Goal: Task Accomplishment & Management: Complete application form

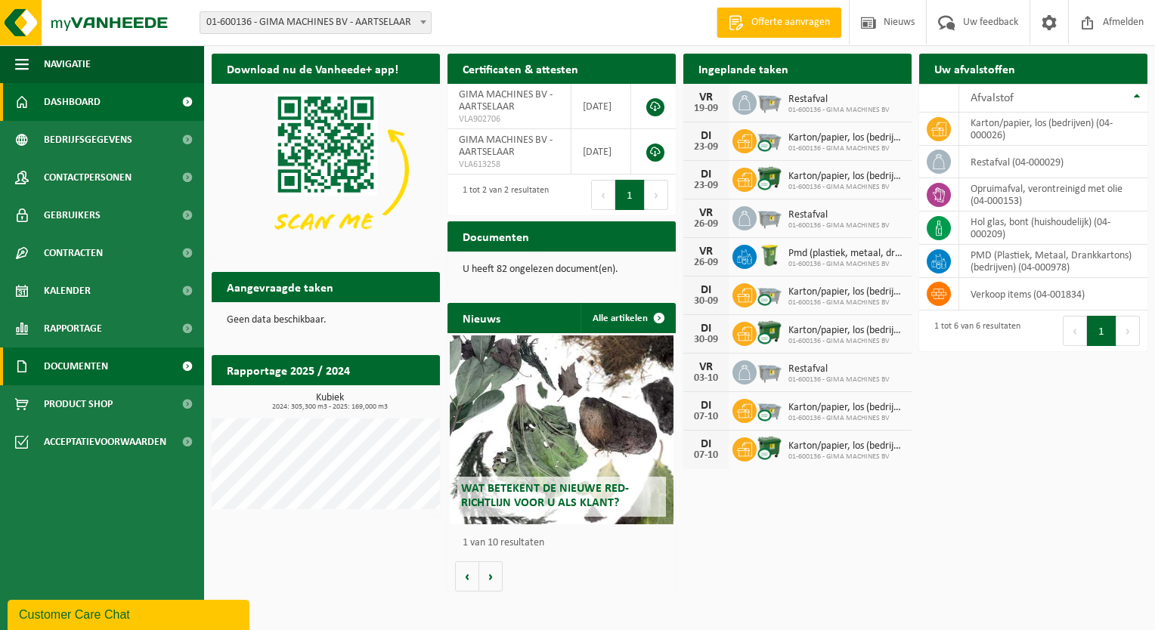
click at [80, 362] on span "Documenten" at bounding box center [76, 367] width 64 height 38
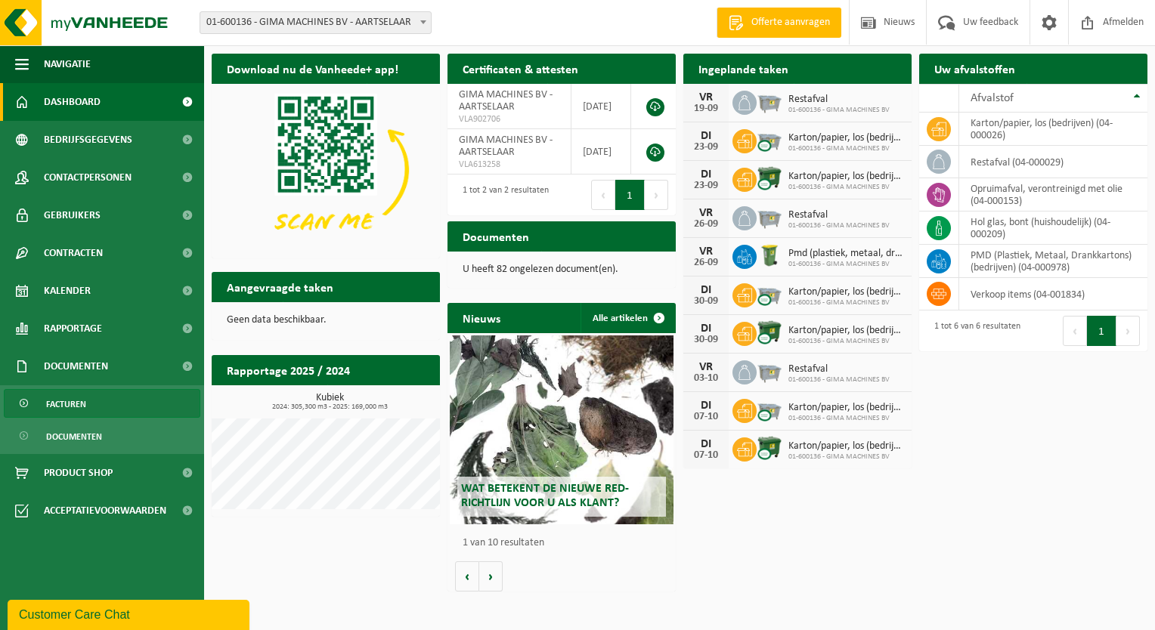
click at [98, 401] on link "Facturen" at bounding box center [102, 403] width 197 height 29
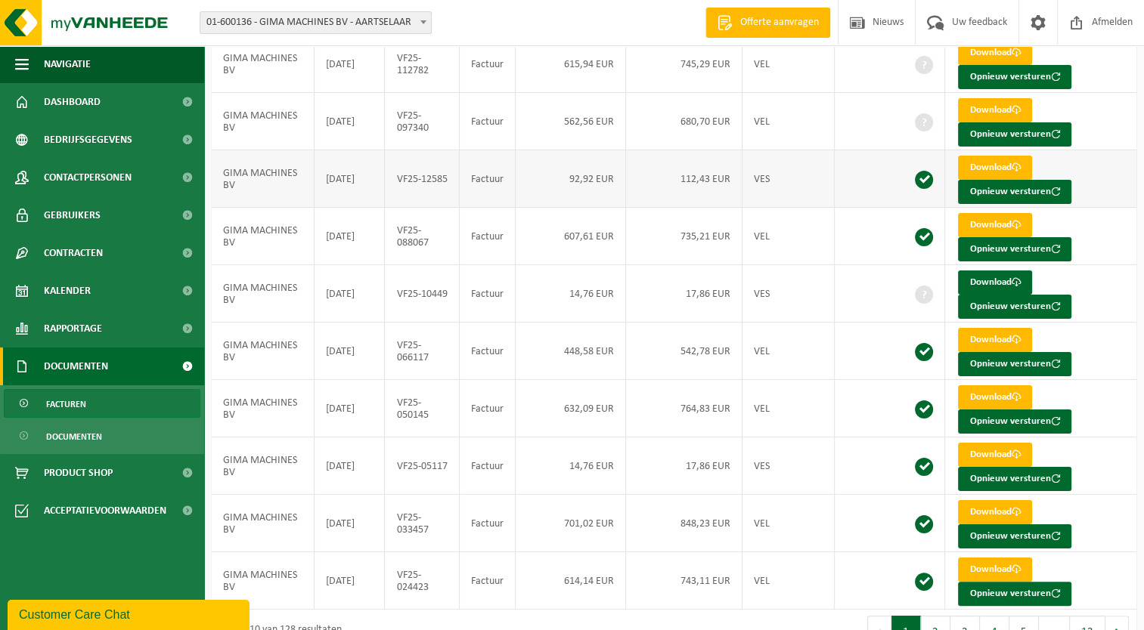
scroll to position [181, 0]
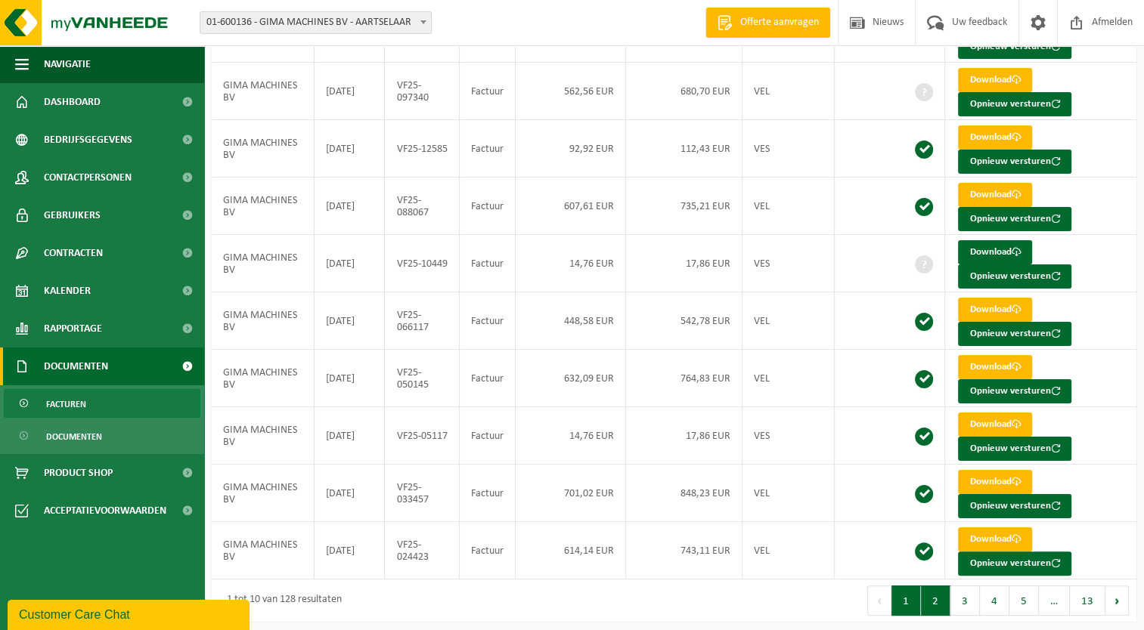
click at [937, 594] on button "2" at bounding box center [935, 601] width 29 height 30
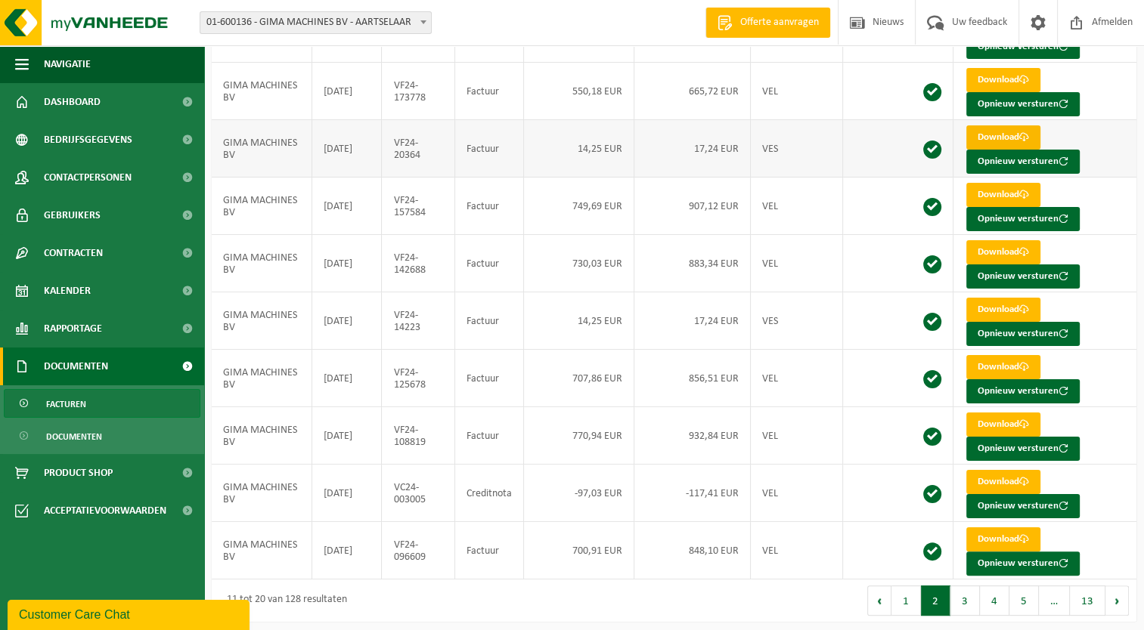
click at [1006, 132] on link "Download" at bounding box center [1003, 137] width 74 height 24
click at [909, 594] on button "1" at bounding box center [905, 601] width 29 height 30
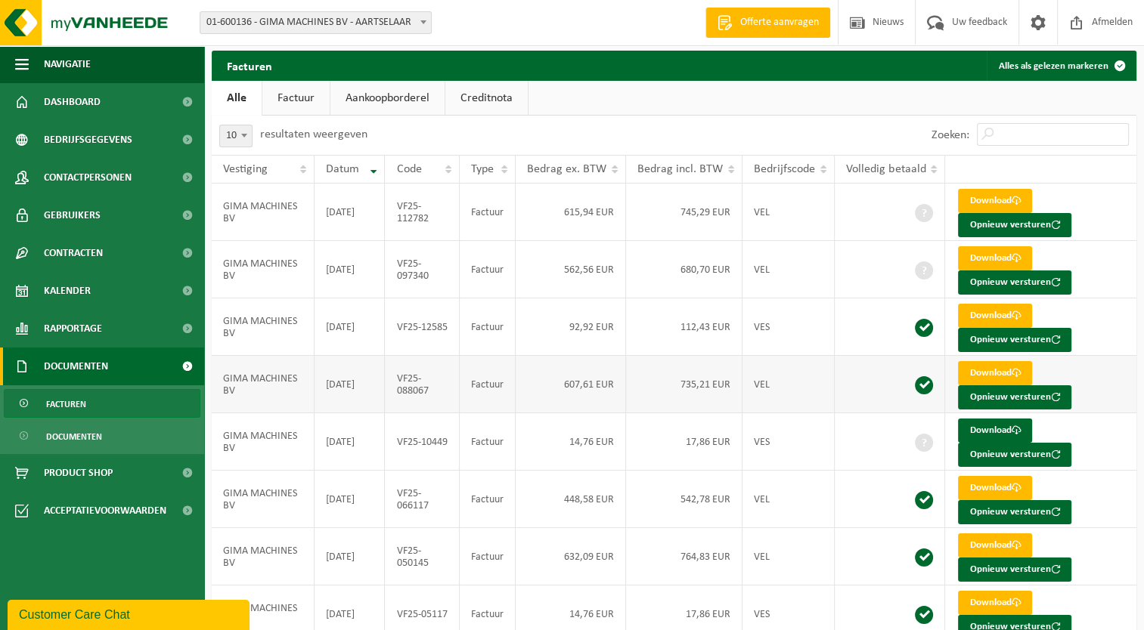
scroll to position [0, 0]
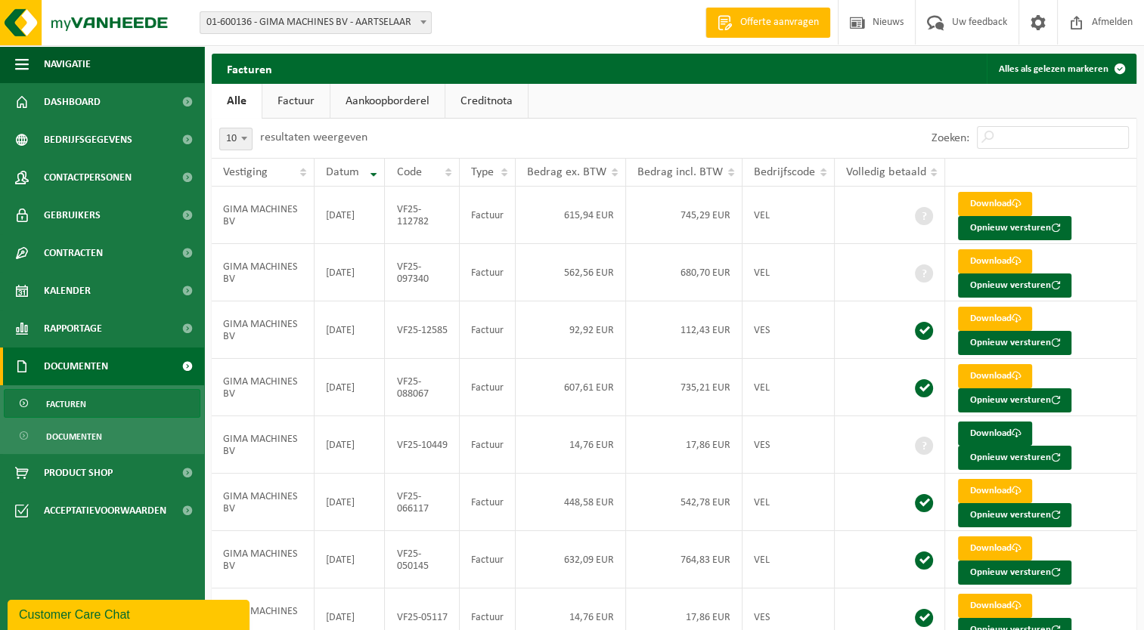
click at [297, 96] on link "Factuur" at bounding box center [295, 101] width 67 height 35
click at [990, 260] on link "Download" at bounding box center [995, 261] width 74 height 24
click at [996, 206] on link "Download" at bounding box center [995, 204] width 74 height 24
click at [994, 317] on link "Download" at bounding box center [995, 319] width 74 height 24
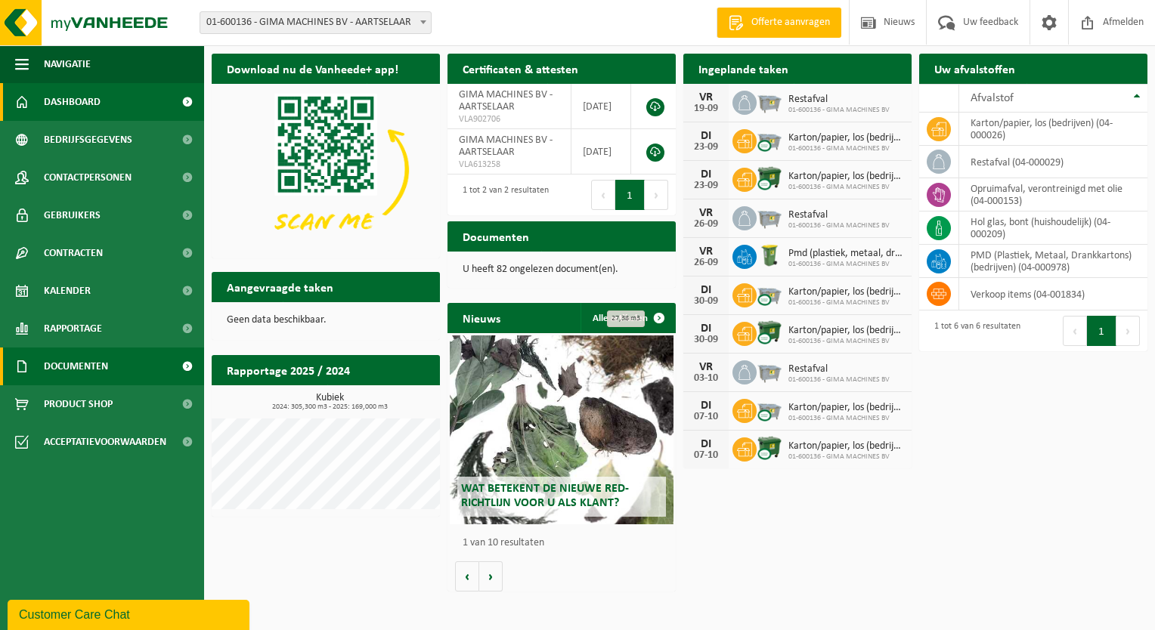
click at [106, 364] on span "Documenten" at bounding box center [76, 367] width 64 height 38
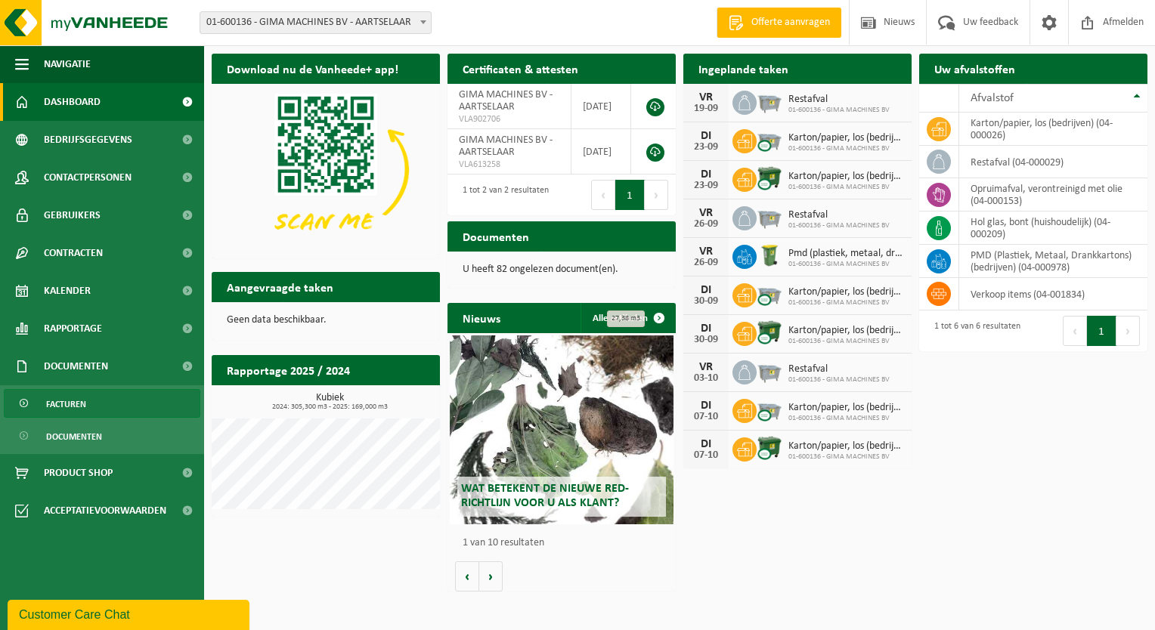
click at [91, 401] on link "Facturen" at bounding box center [102, 403] width 197 height 29
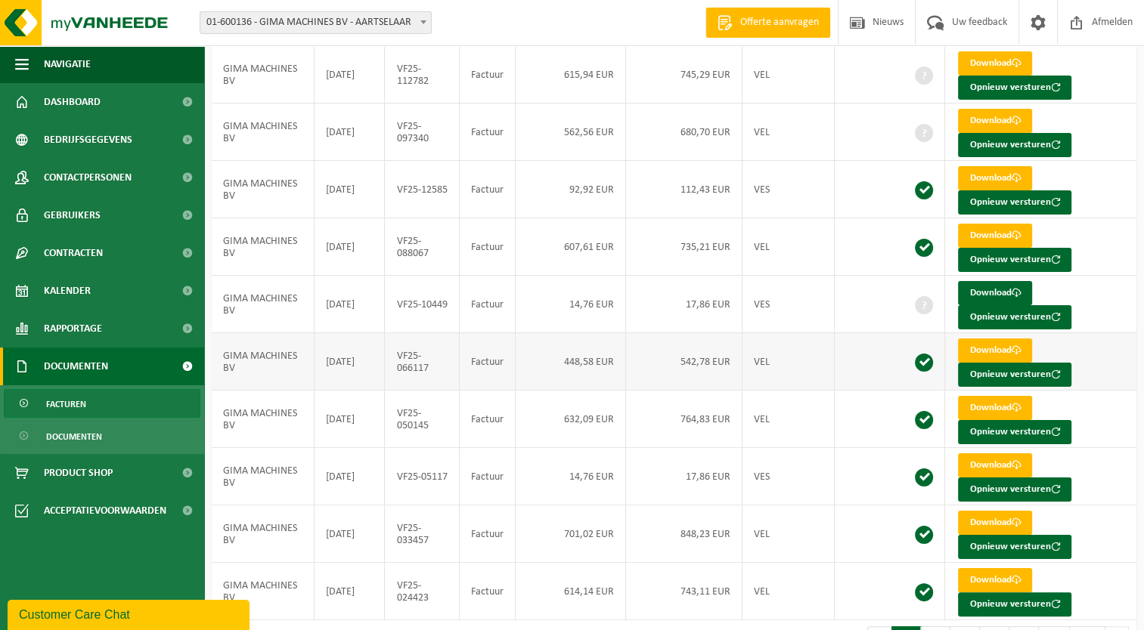
scroll to position [181, 0]
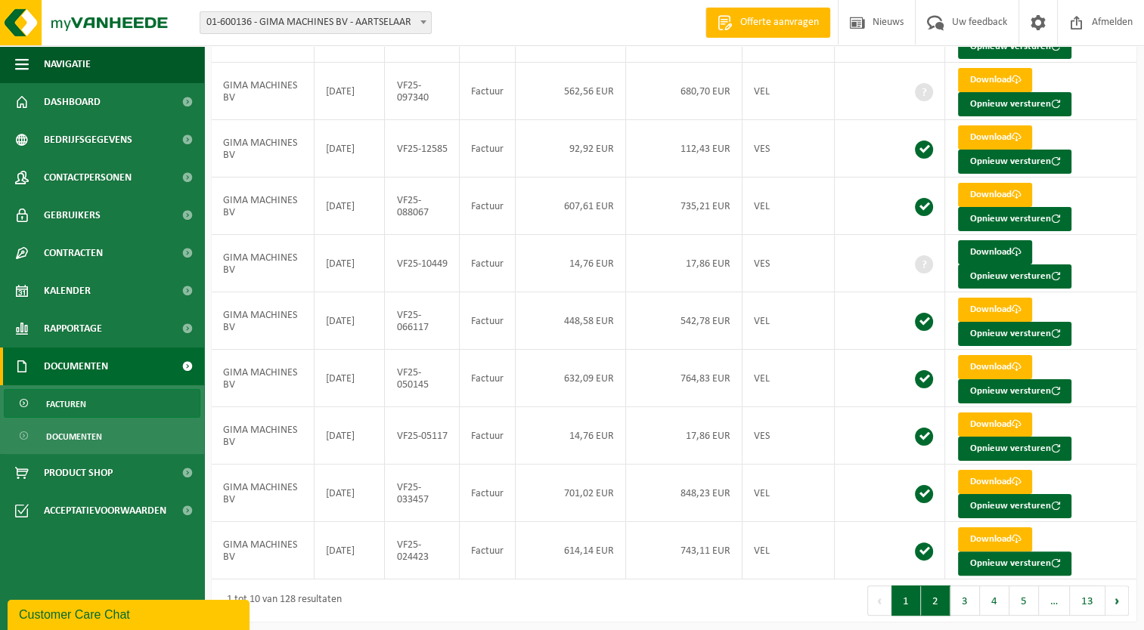
click at [937, 594] on button "2" at bounding box center [935, 601] width 29 height 30
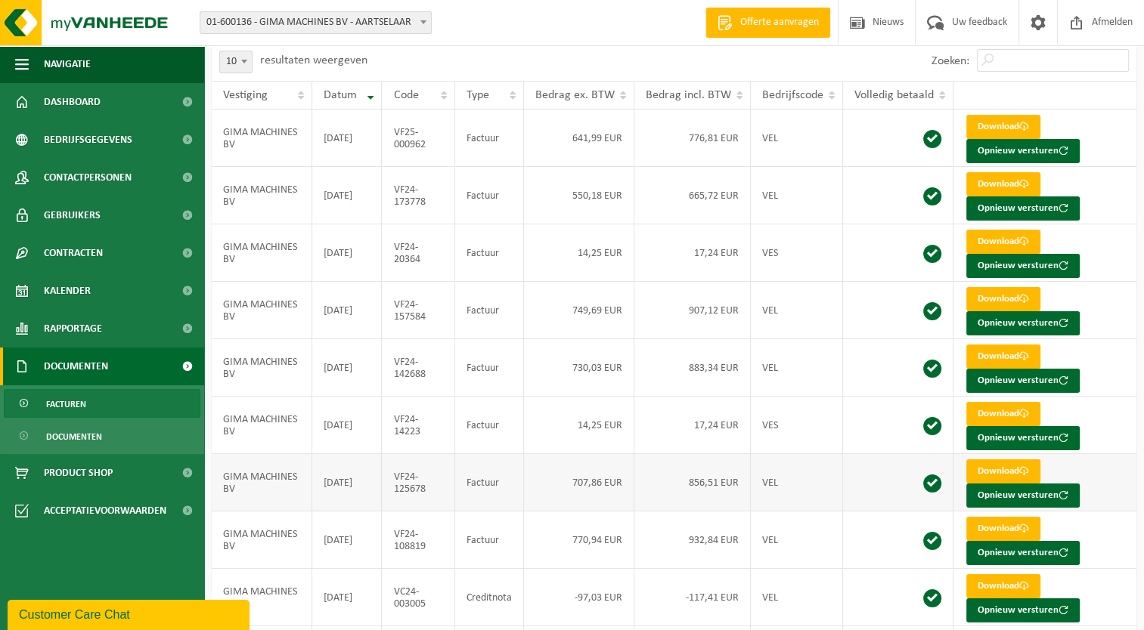
scroll to position [0, 0]
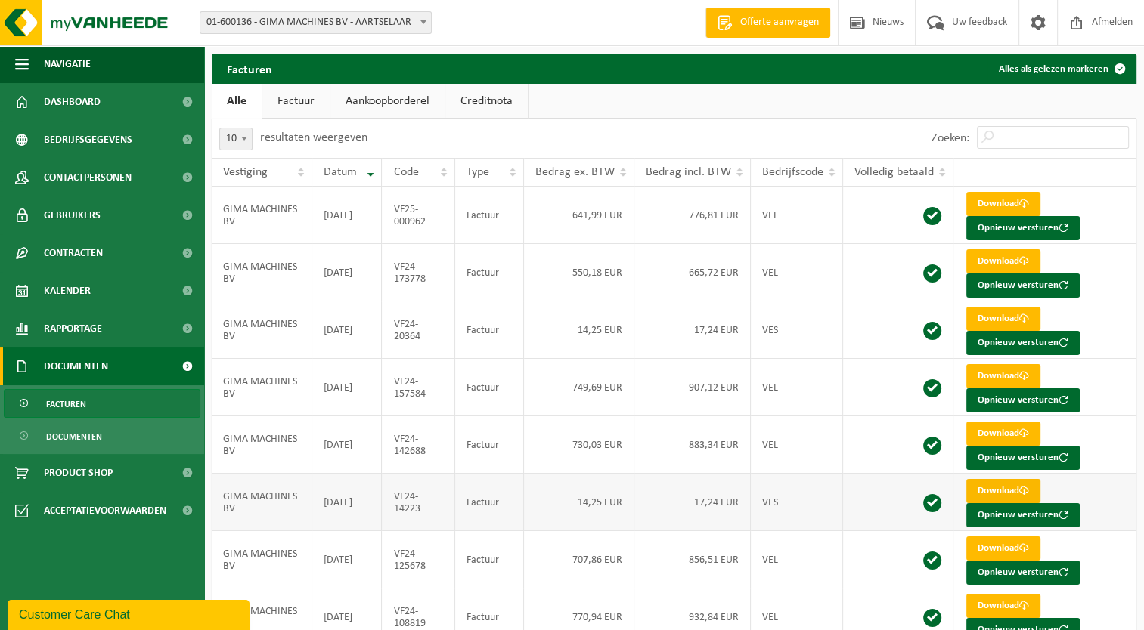
click at [998, 488] on link "Download" at bounding box center [1003, 491] width 74 height 24
click at [126, 177] on span "Contactpersonen" at bounding box center [88, 178] width 88 height 38
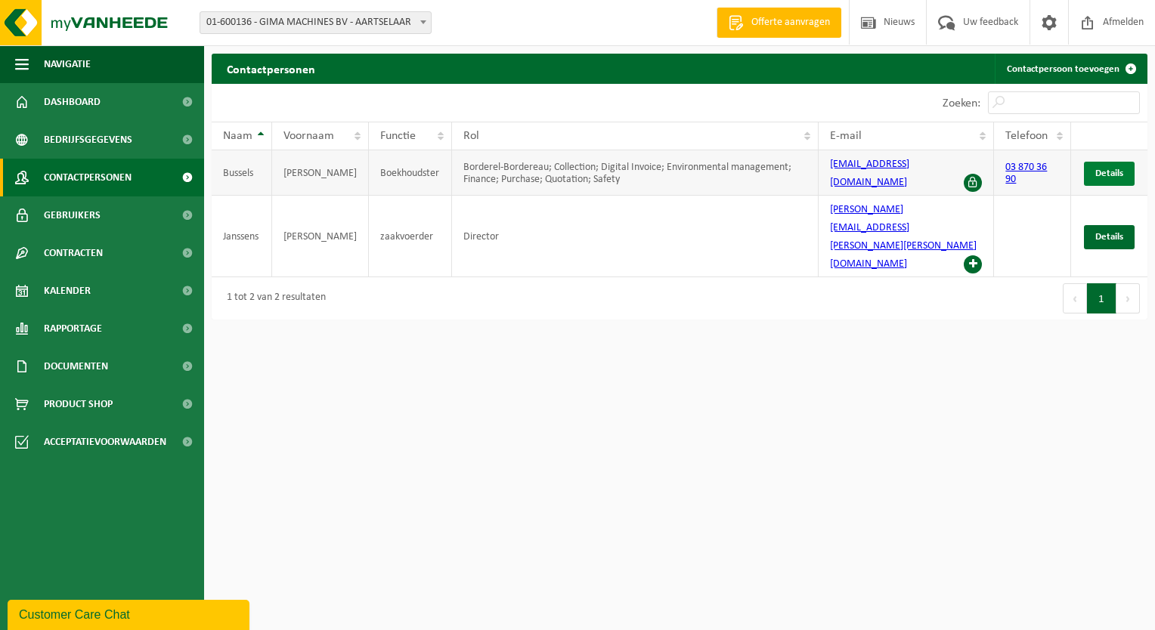
click at [1113, 173] on span "Details" at bounding box center [1109, 174] width 28 height 10
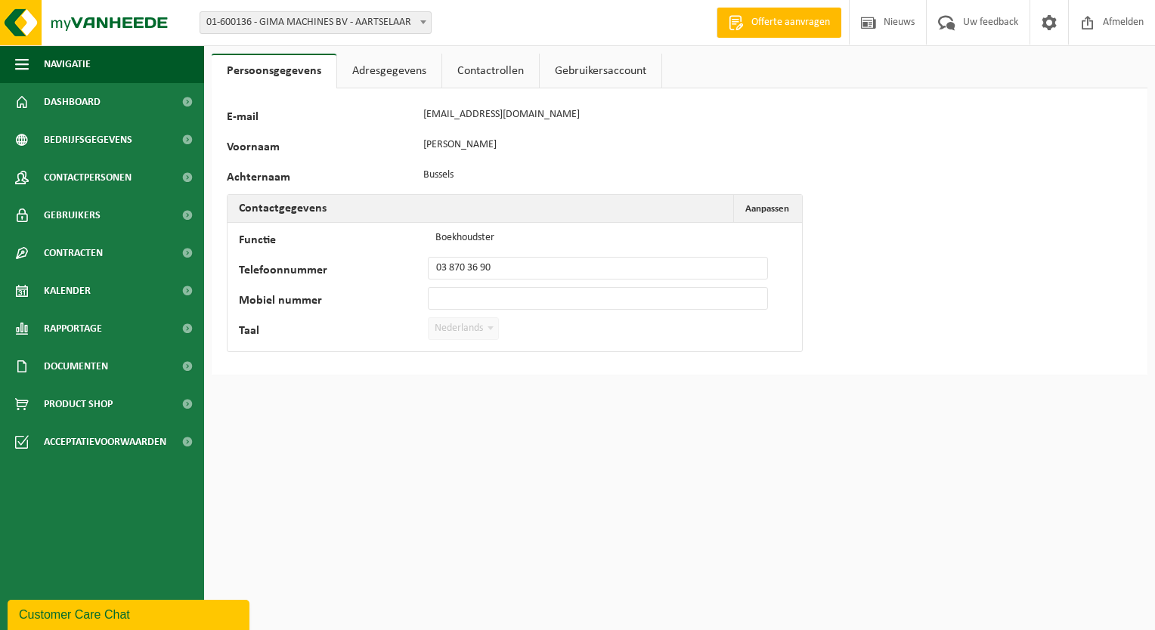
click at [406, 74] on link "Adresgegevens" at bounding box center [389, 71] width 104 height 35
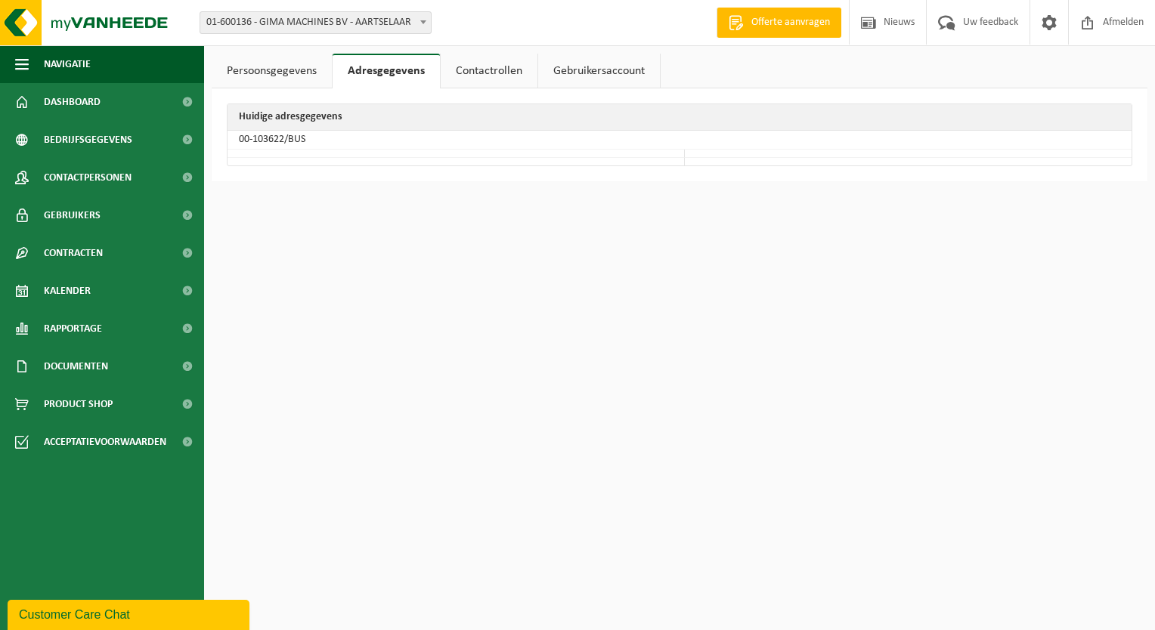
click at [509, 70] on link "Contactrollen" at bounding box center [489, 71] width 97 height 35
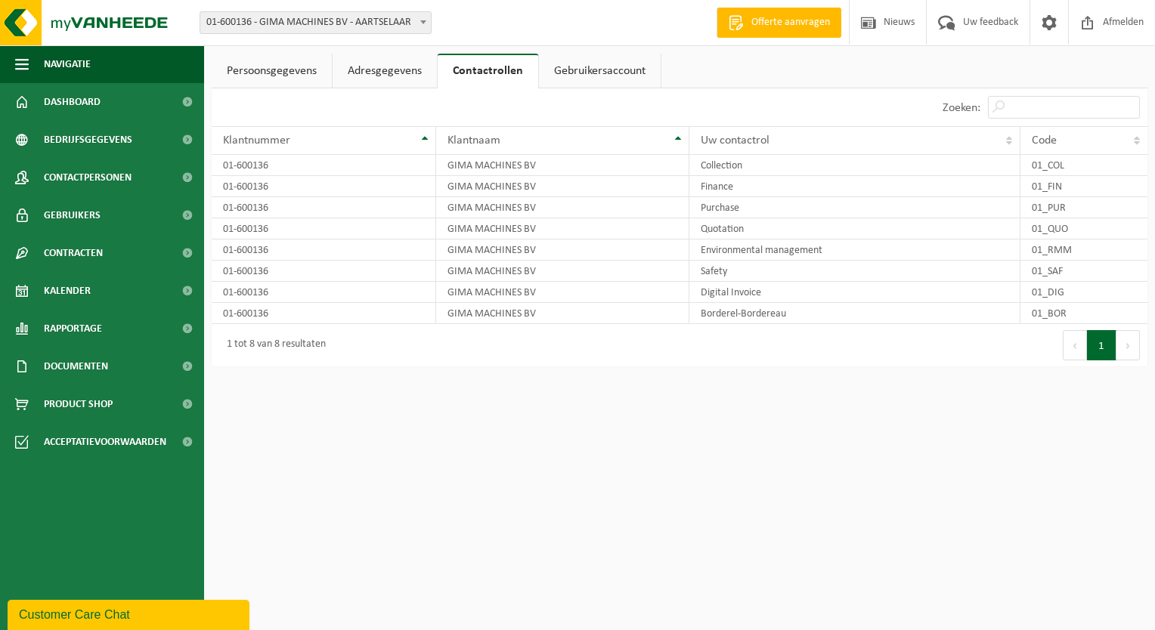
click at [580, 68] on link "Gebruikersaccount" at bounding box center [600, 71] width 122 height 35
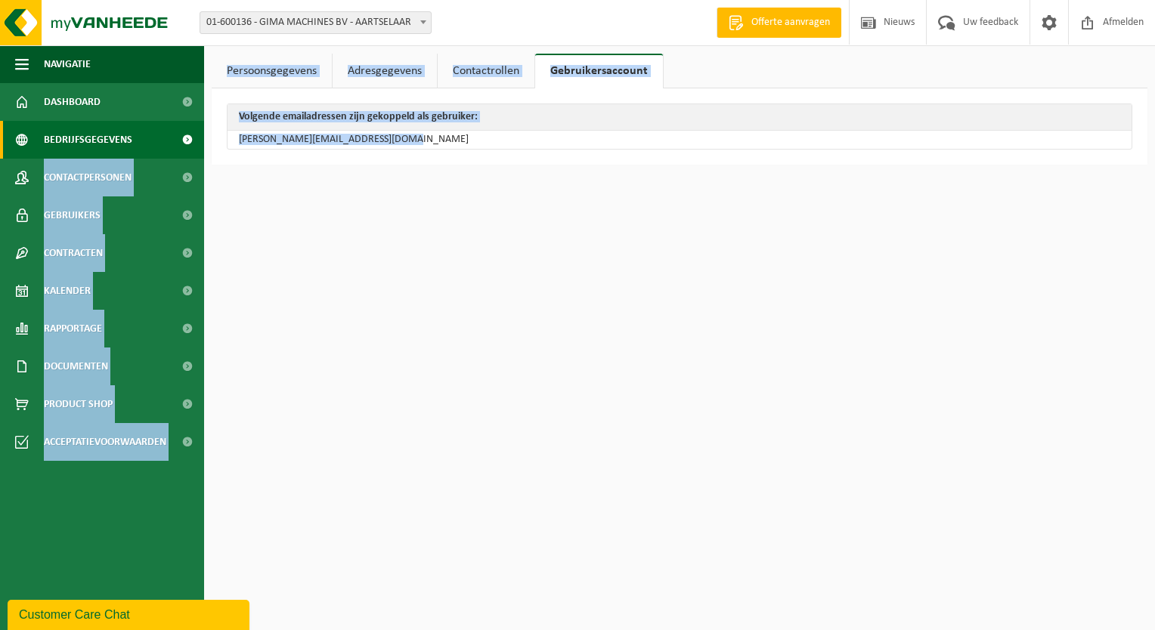
drag, startPoint x: 420, startPoint y: 138, endPoint x: 203, endPoint y: 145, distance: 217.8
click at [203, 145] on div "Navigatie Offerte aanvragen Nieuws Uw feedback Afmelden Dashboard Bedrijfsgegev…" at bounding box center [577, 90] width 1155 height 180
drag, startPoint x: 203, startPoint y: 145, endPoint x: 424, endPoint y: 141, distance: 221.5
click at [424, 141] on td "[PERSON_NAME][EMAIL_ADDRESS][DOMAIN_NAME]" at bounding box center [680, 140] width 904 height 18
click at [413, 140] on td "[PERSON_NAME][EMAIL_ADDRESS][DOMAIN_NAME]" at bounding box center [680, 140] width 904 height 18
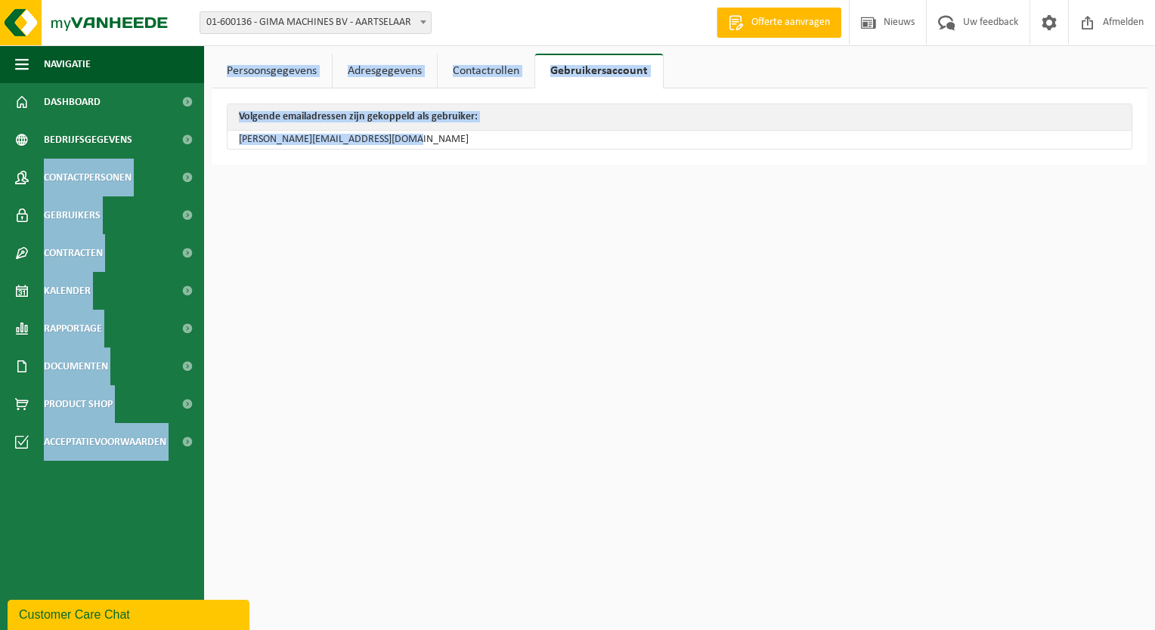
click at [502, 197] on html "Vestiging: 01-600136 - GIMA MACHINES BV - AARTSELAAR 01-600136 - GIMA MACHINES …" at bounding box center [577, 315] width 1155 height 630
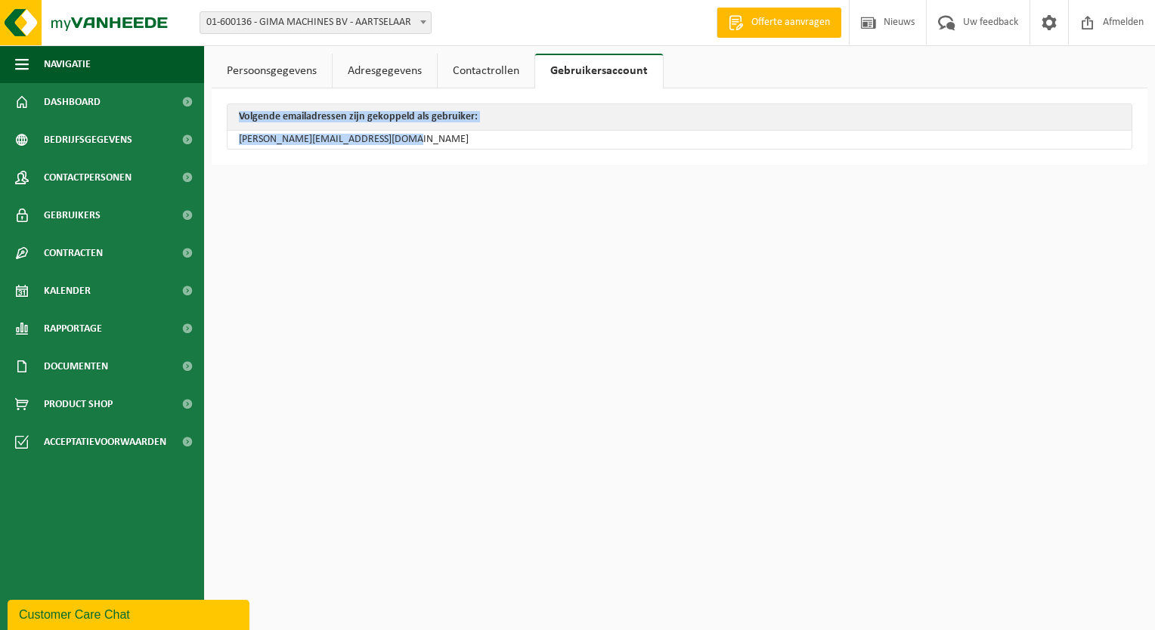
drag, startPoint x: 410, startPoint y: 141, endPoint x: 240, endPoint y: 150, distance: 169.6
click at [240, 150] on div "Volgende emailadressen zijn gekoppeld als gebruiker: [PERSON_NAME][EMAIL_ADDRES…" at bounding box center [680, 126] width 936 height 76
drag, startPoint x: 240, startPoint y: 150, endPoint x: 357, endPoint y: 159, distance: 116.7
click at [357, 159] on div "Volgende emailadressen zijn gekoppeld als gebruiker: [PERSON_NAME][EMAIL_ADDRES…" at bounding box center [680, 126] width 936 height 76
drag, startPoint x: 389, startPoint y: 136, endPoint x: 397, endPoint y: 135, distance: 7.7
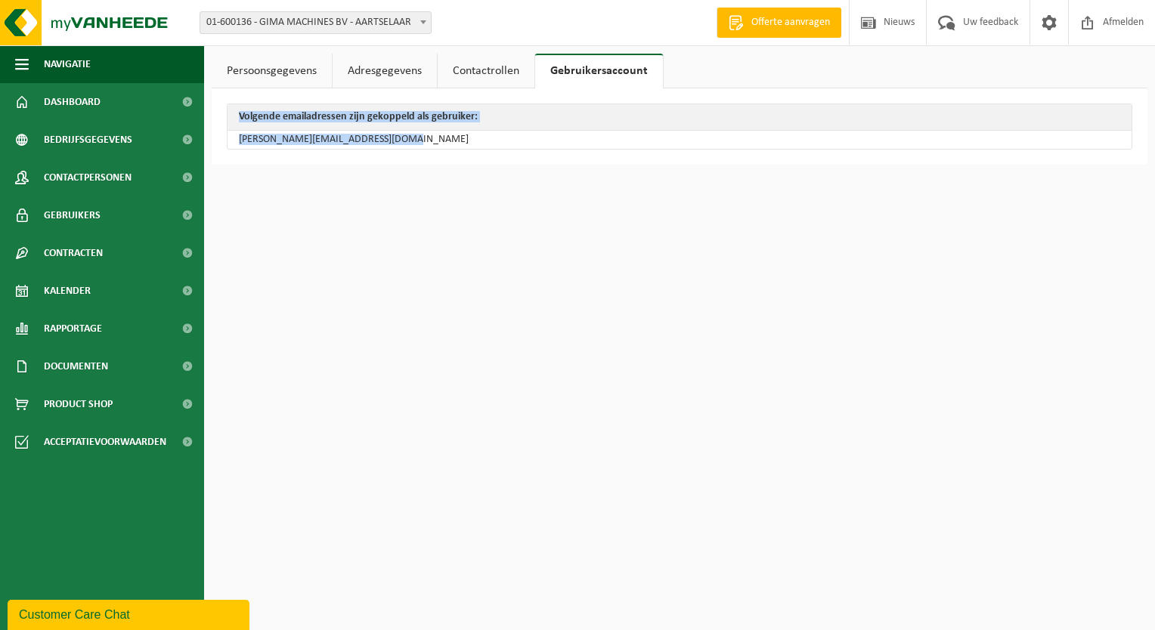
click at [390, 136] on td "[PERSON_NAME][EMAIL_ADDRESS][DOMAIN_NAME]" at bounding box center [680, 140] width 904 height 18
click at [405, 141] on td "[PERSON_NAME][EMAIL_ADDRESS][DOMAIN_NAME]" at bounding box center [680, 140] width 904 height 18
drag, startPoint x: 400, startPoint y: 142, endPoint x: 184, endPoint y: 158, distance: 216.0
click at [399, 142] on td "[PERSON_NAME][EMAIL_ADDRESS][DOMAIN_NAME]" at bounding box center [680, 140] width 904 height 18
click at [277, 138] on td "[PERSON_NAME][EMAIL_ADDRESS][DOMAIN_NAME]" at bounding box center [680, 140] width 904 height 18
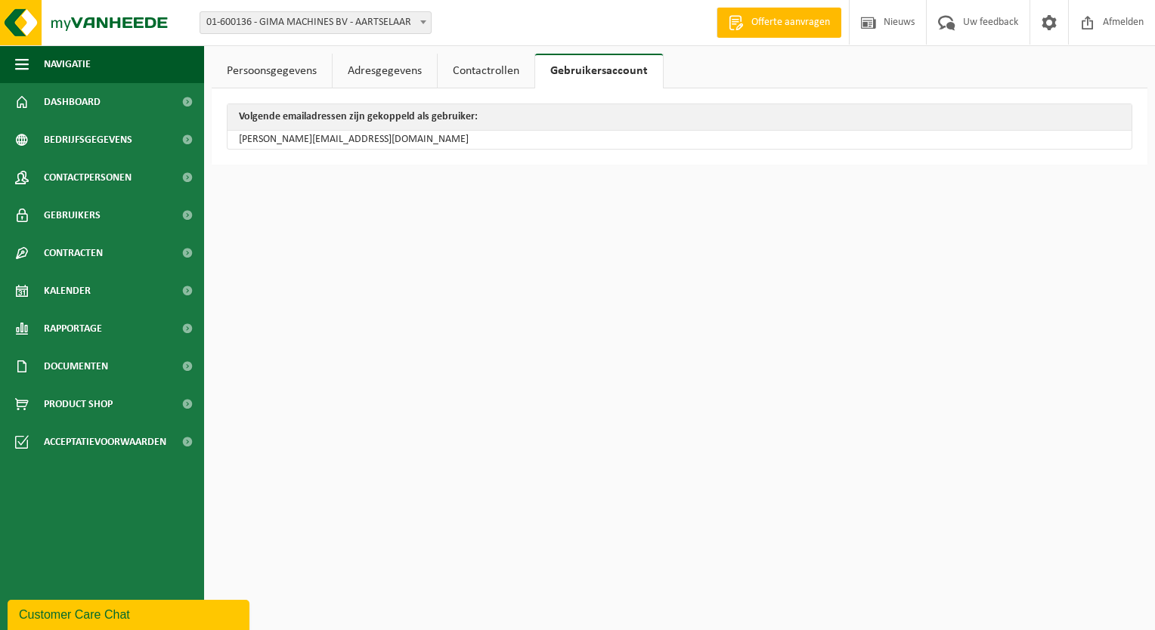
click at [245, 139] on td "[PERSON_NAME][EMAIL_ADDRESS][DOMAIN_NAME]" at bounding box center [680, 140] width 904 height 18
click at [394, 144] on td "[PERSON_NAME][EMAIL_ADDRESS][DOMAIN_NAME]" at bounding box center [680, 140] width 904 height 18
click at [414, 143] on td "[PERSON_NAME][EMAIL_ADDRESS][DOMAIN_NAME]" at bounding box center [680, 140] width 904 height 18
click at [384, 134] on td "[PERSON_NAME][EMAIL_ADDRESS][DOMAIN_NAME]" at bounding box center [680, 140] width 904 height 18
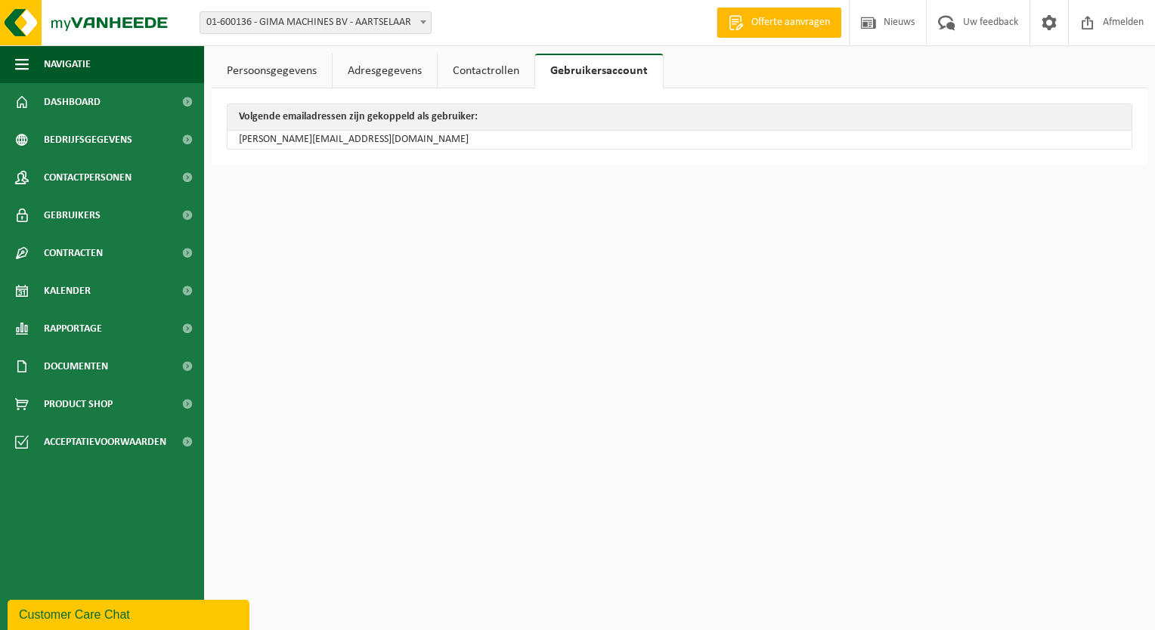
click at [359, 147] on td "[PERSON_NAME][EMAIL_ADDRESS][DOMAIN_NAME]" at bounding box center [680, 140] width 904 height 18
click at [289, 75] on link "Persoonsgegevens" at bounding box center [272, 71] width 120 height 35
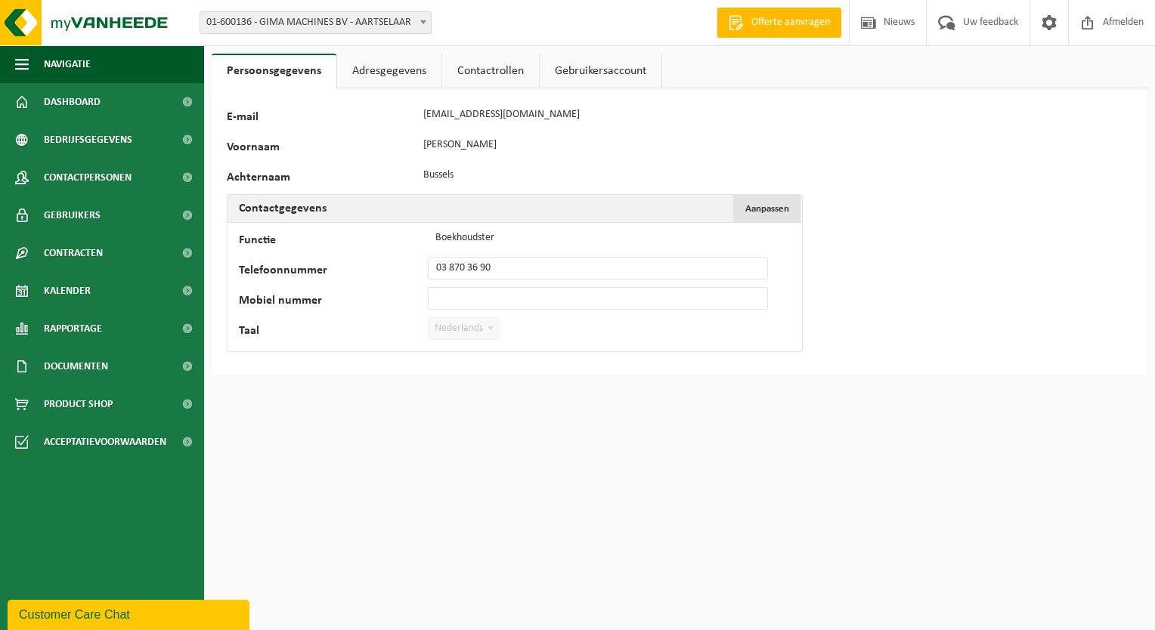
click at [762, 209] on span "Aanpassen" at bounding box center [767, 209] width 44 height 10
click at [385, 71] on link "Adresgegevens" at bounding box center [389, 71] width 104 height 35
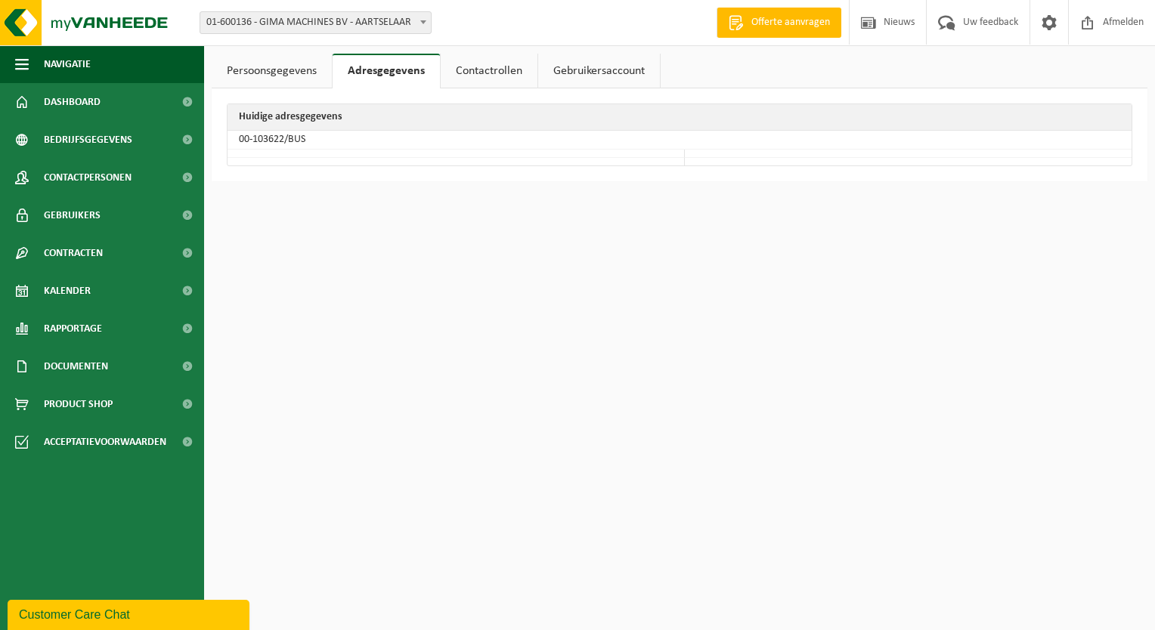
click at [495, 68] on link "Contactrollen" at bounding box center [489, 71] width 97 height 35
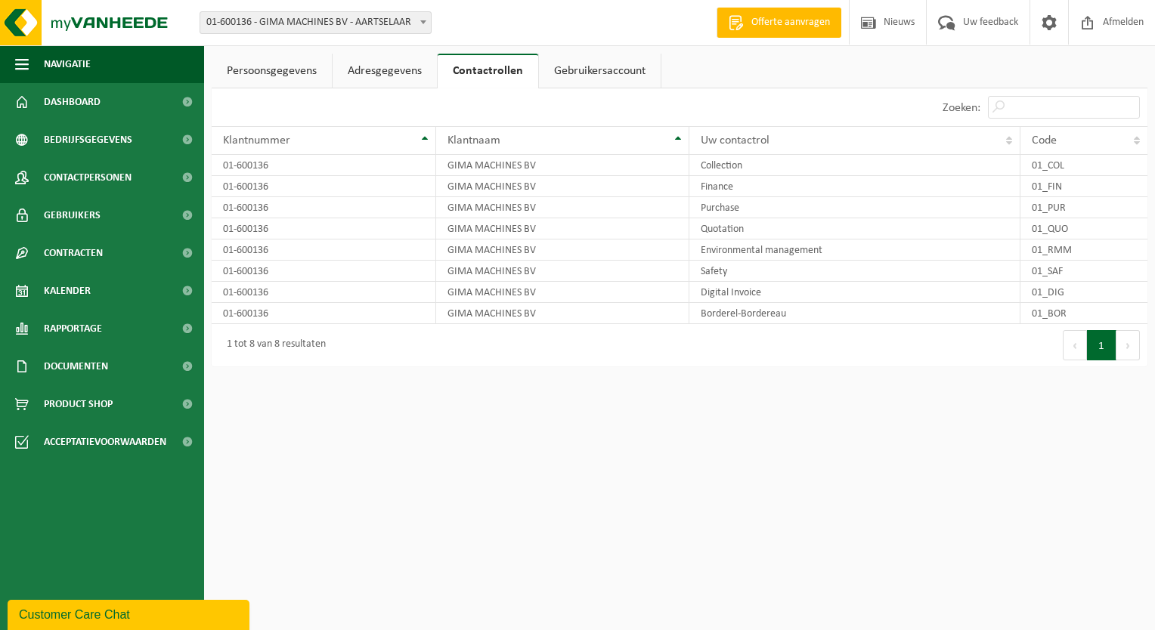
click at [633, 65] on link "Gebruikersaccount" at bounding box center [600, 71] width 122 height 35
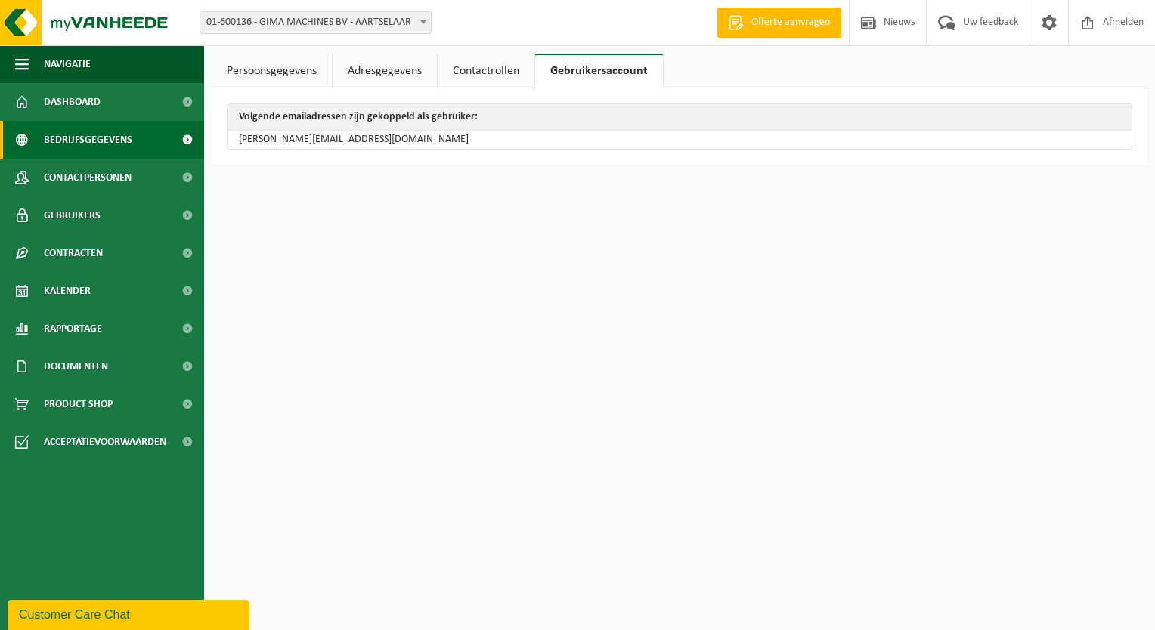
click at [109, 135] on span "Bedrijfsgegevens" at bounding box center [88, 140] width 88 height 38
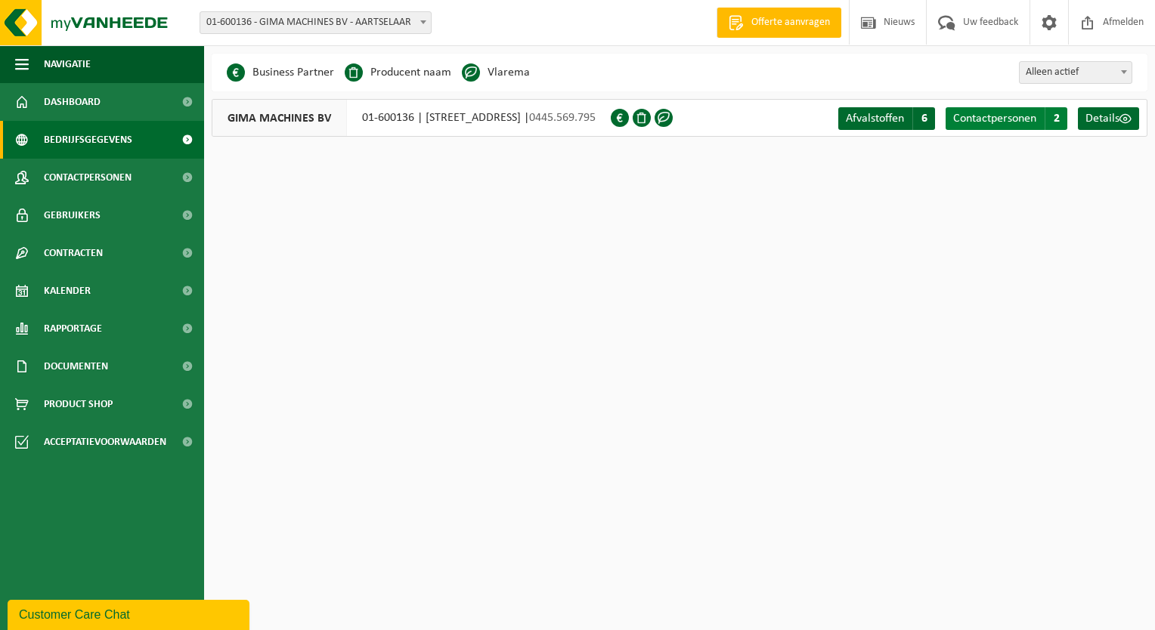
click at [1015, 124] on span "Contactpersonen" at bounding box center [994, 119] width 83 height 12
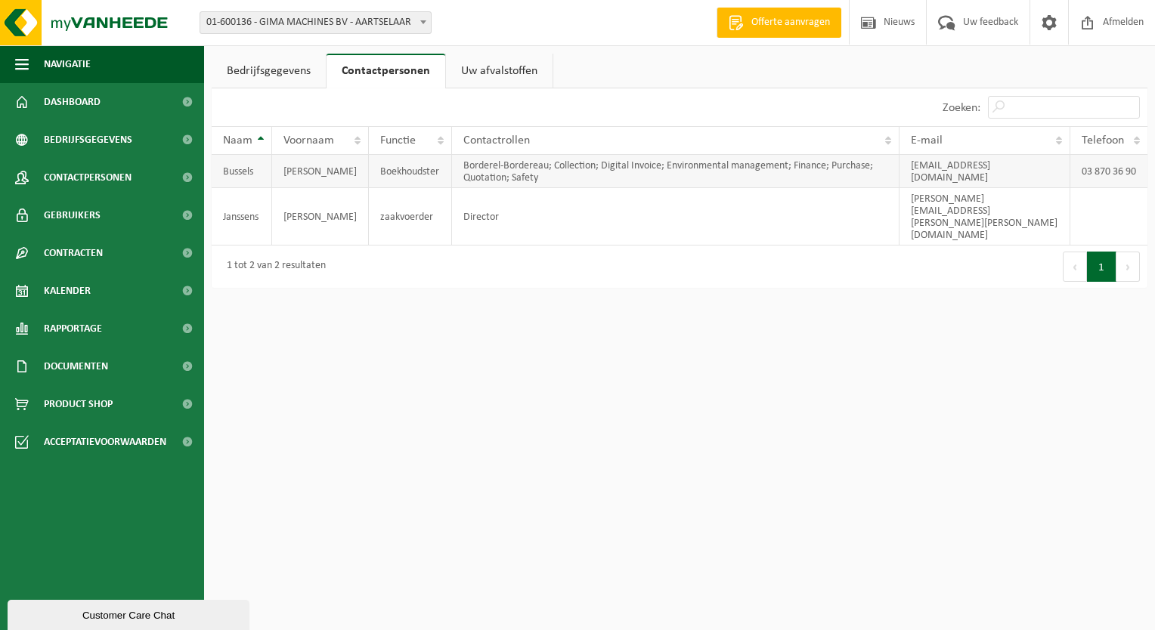
click at [245, 170] on td "Bussels" at bounding box center [242, 171] width 60 height 33
click at [331, 169] on td "[PERSON_NAME]" at bounding box center [320, 171] width 97 height 33
click at [122, 177] on span "Contactpersonen" at bounding box center [88, 178] width 88 height 38
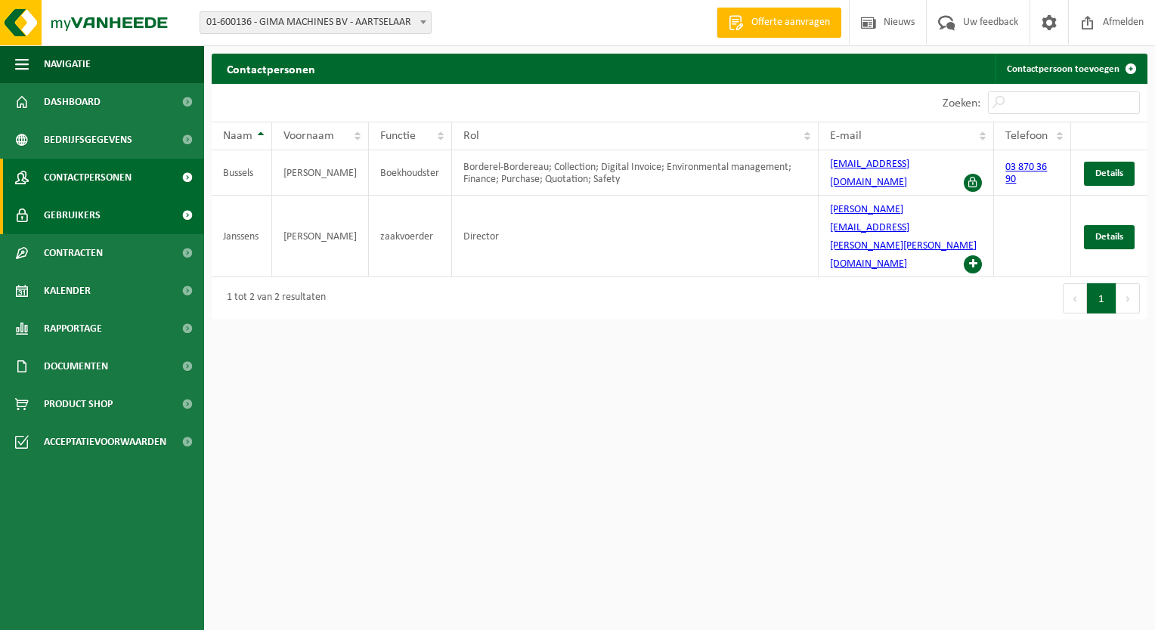
click at [107, 210] on link "Gebruikers" at bounding box center [102, 216] width 204 height 38
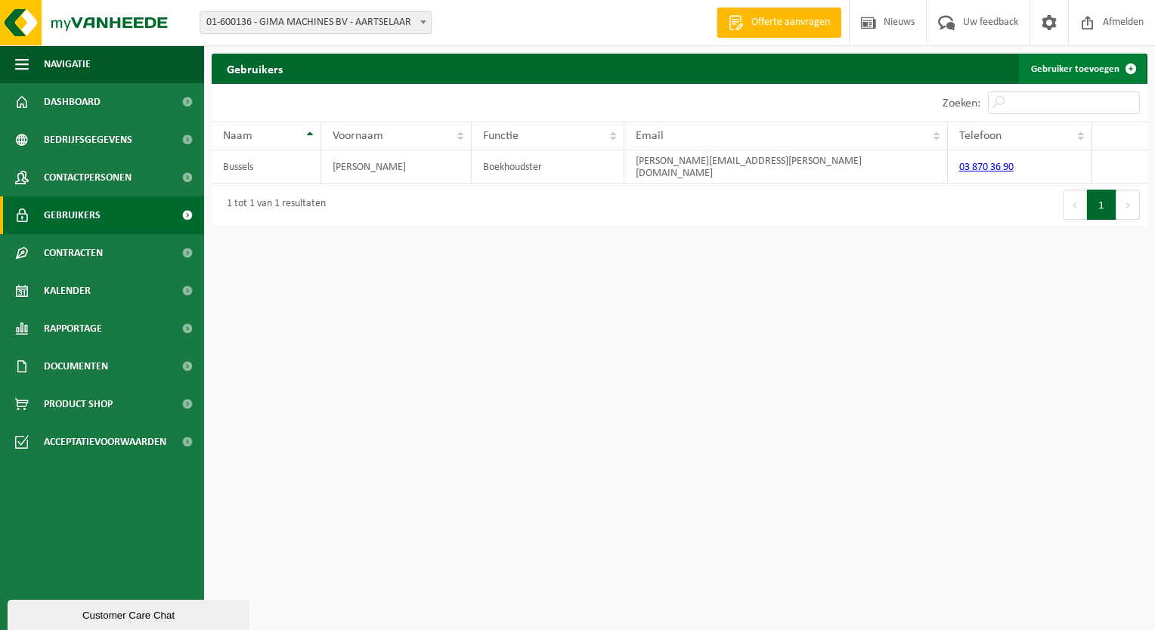
click at [1113, 67] on link "Gebruiker toevoegen" at bounding box center [1082, 69] width 127 height 30
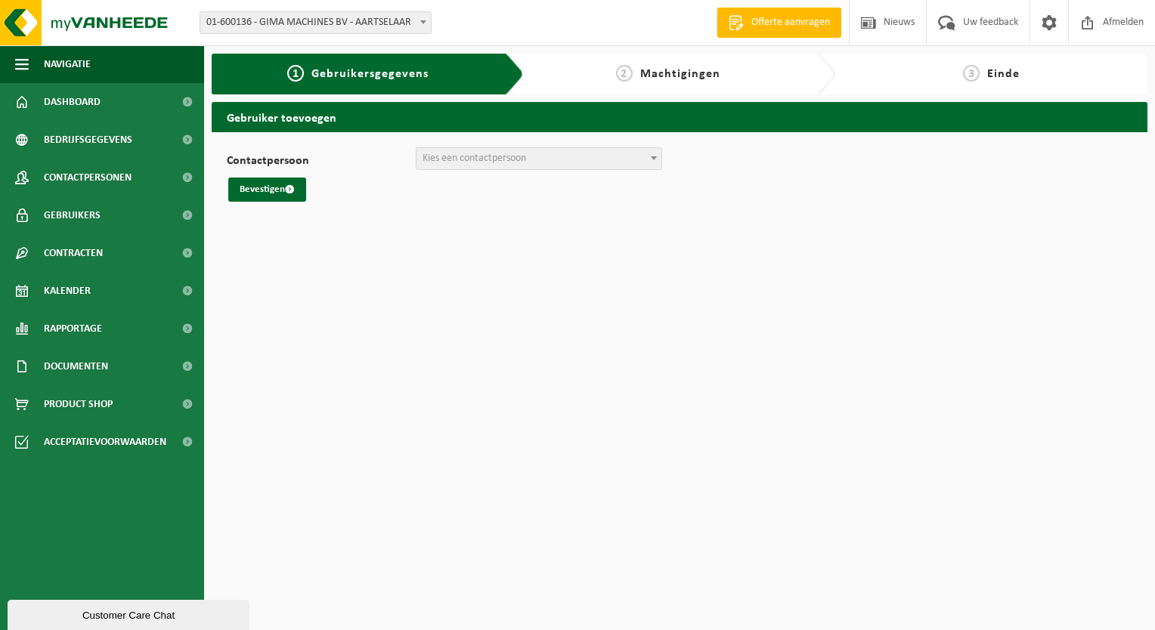
click at [499, 156] on span "Kies een contactpersoon" at bounding box center [475, 158] width 104 height 11
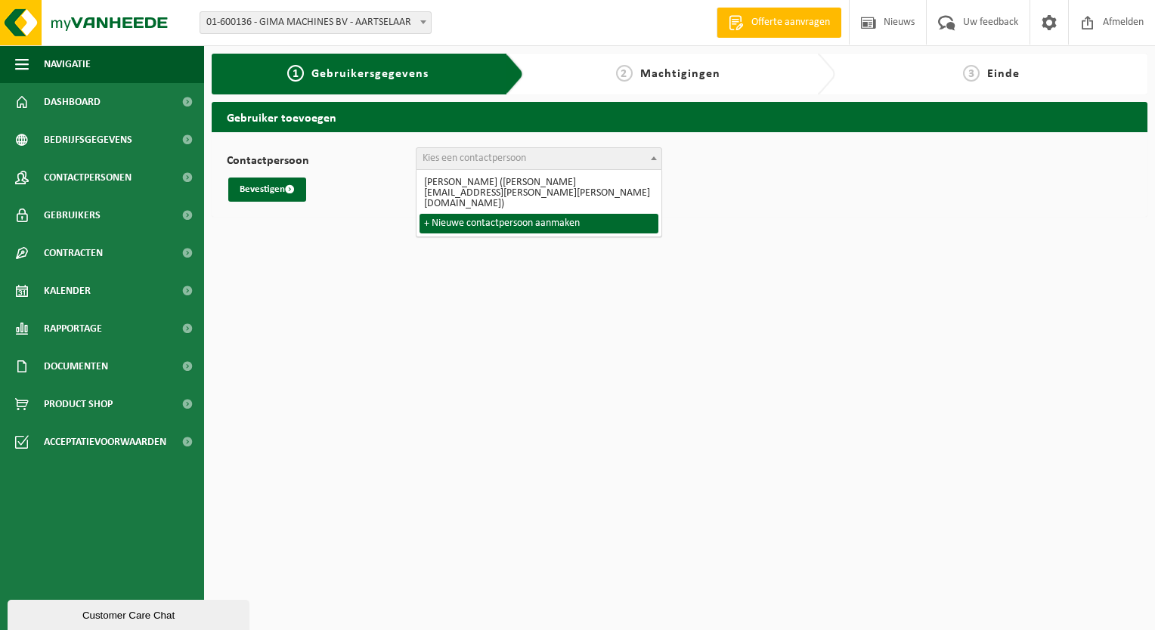
select select "0"
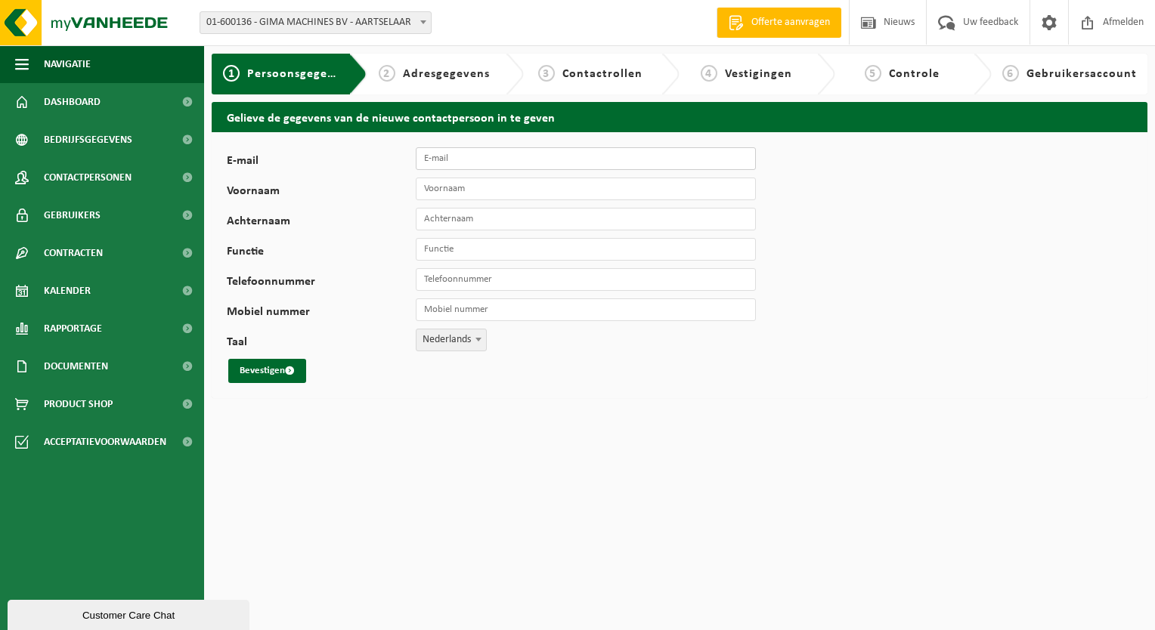
click at [442, 153] on input "E-mail" at bounding box center [586, 158] width 340 height 23
type input "[EMAIL_ADDRESS][DOMAIN_NAME]"
type input "[PERSON_NAME]"
type input "[PHONE_NUMBER]"
click at [477, 221] on input "[PERSON_NAME]" at bounding box center [586, 219] width 340 height 23
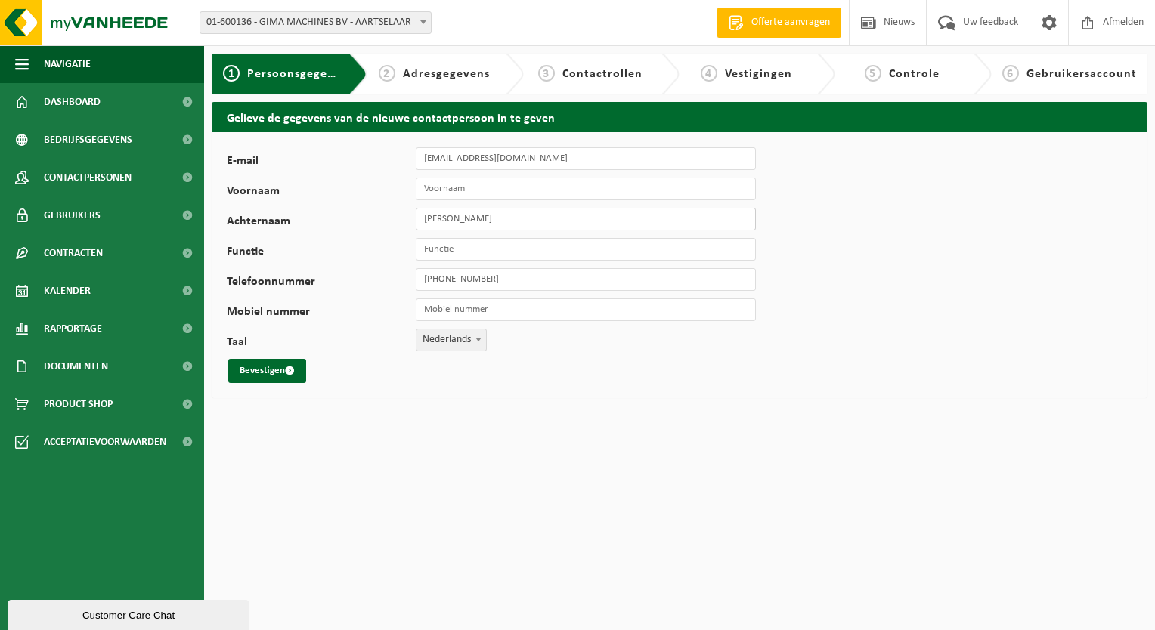
click at [477, 221] on input "Kristof Janssnens" at bounding box center [586, 219] width 340 height 23
type input "[PERSON_NAME]"
click at [896, 295] on div "E-mail kristof.janssens@gima-machines.be Voornaam Achternaam Kristof Janssens F…" at bounding box center [680, 265] width 936 height 266
click at [470, 252] on input "Functie" at bounding box center [586, 249] width 340 height 23
type input "co-CEO"
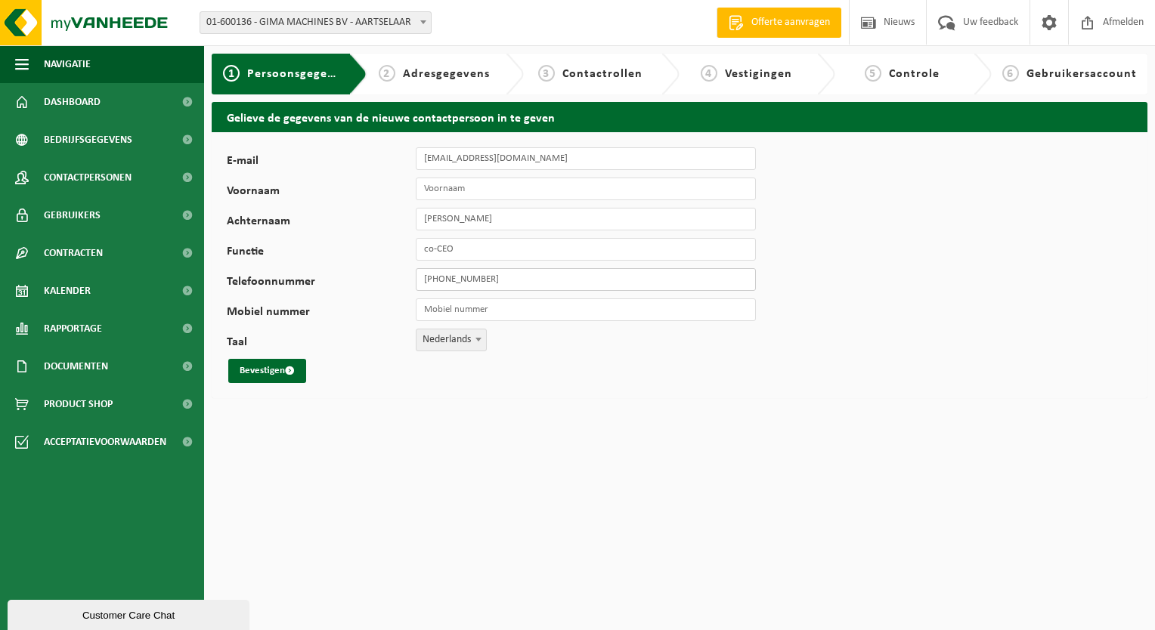
drag, startPoint x: 504, startPoint y: 276, endPoint x: 392, endPoint y: 292, distance: 113.7
click at [392, 292] on div "E-mail kristof.janssens@gima-machines.be Voornaam Achternaam Kristof Janssens F…" at bounding box center [472, 265] width 491 height 236
click at [509, 307] on input "Mobiel nummer" at bounding box center [586, 310] width 340 height 23
paste input "[PHONE_NUMBER]"
type input "[PHONE_NUMBER]"
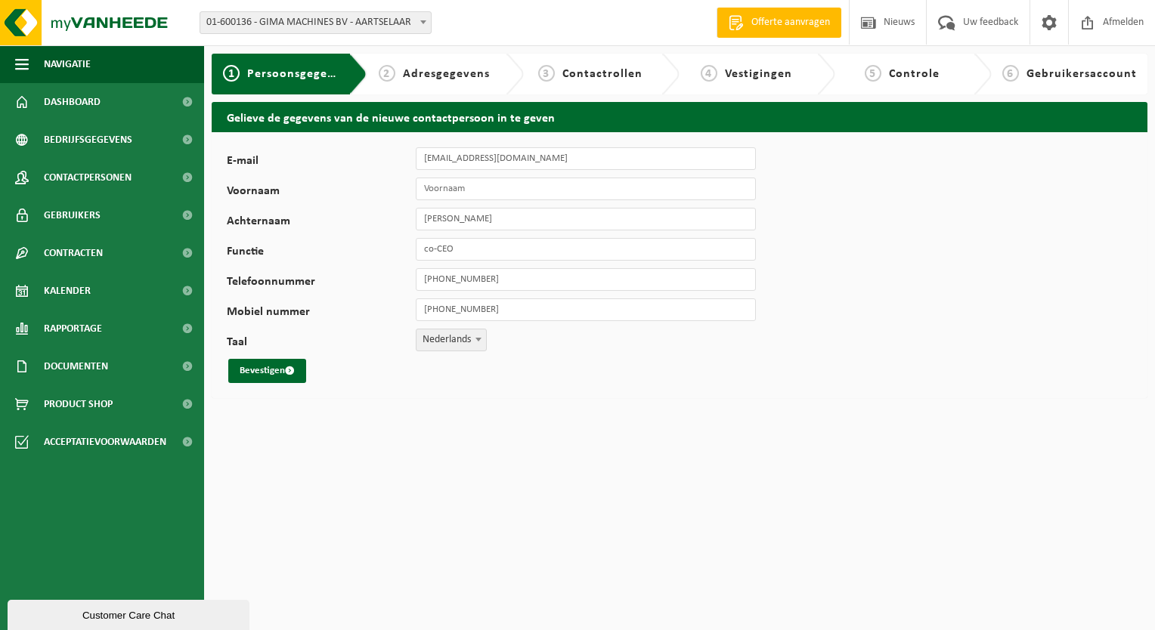
drag, startPoint x: 754, startPoint y: 343, endPoint x: 735, endPoint y: 338, distance: 19.6
click at [751, 343] on div "E-mail kristof.janssens@gima-machines.be Voornaam Achternaam Kristof Janssens F…" at bounding box center [680, 265] width 936 height 266
click at [267, 360] on button "Bevestigen" at bounding box center [267, 371] width 78 height 24
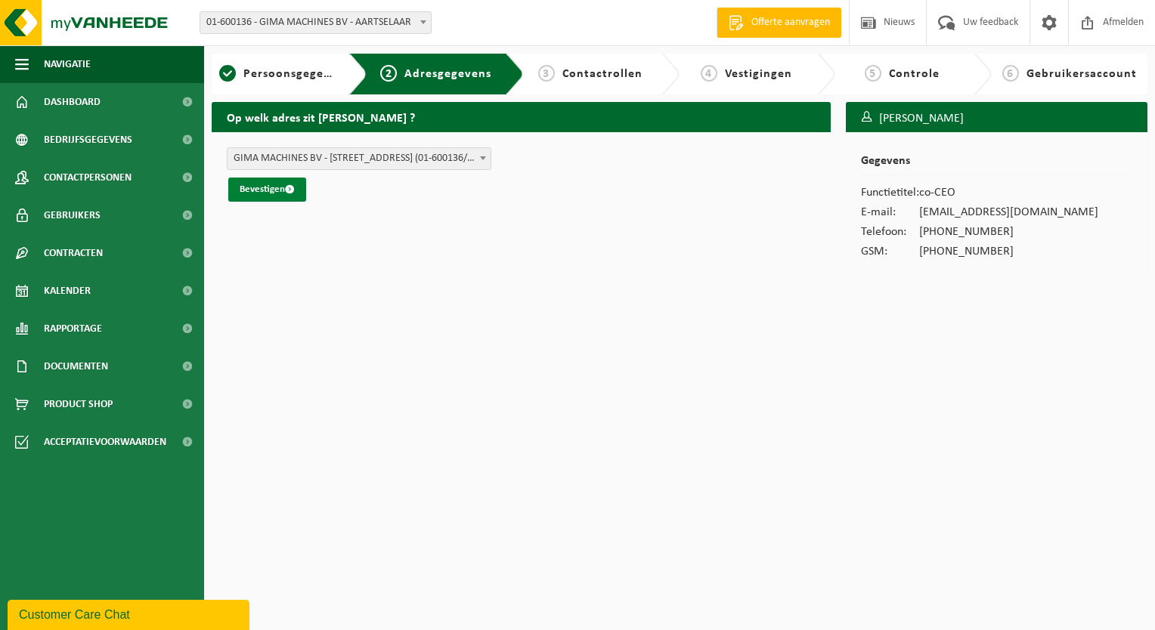
click at [277, 193] on button "Bevestigen" at bounding box center [267, 190] width 78 height 24
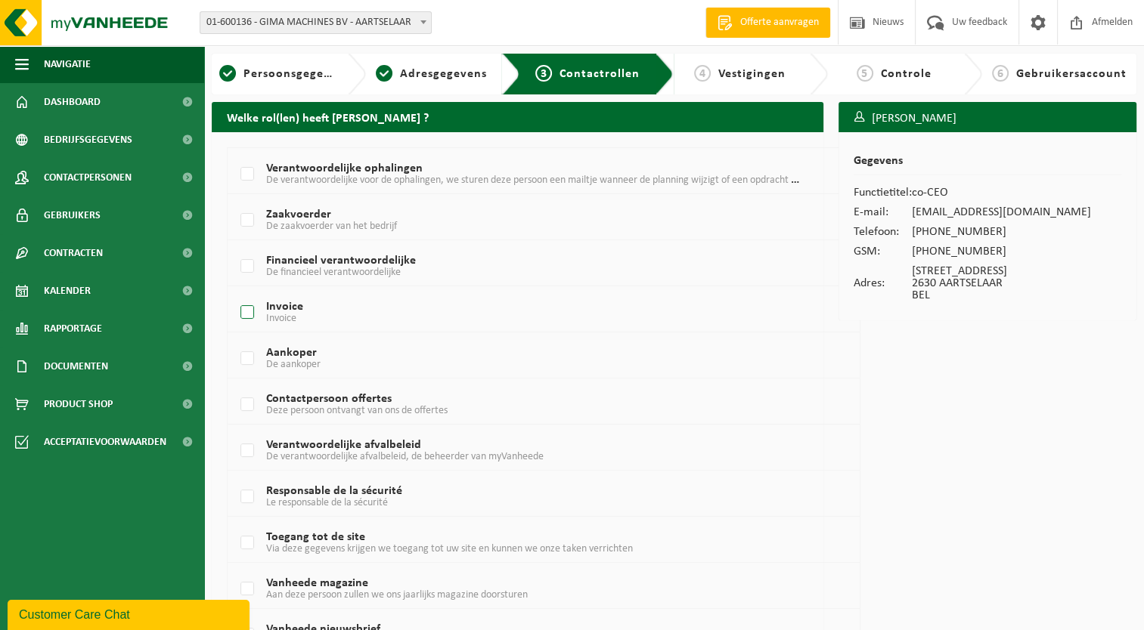
click at [249, 307] on label "Invoice Invoice" at bounding box center [518, 313] width 562 height 23
click at [235, 294] on input "Invoice Invoice" at bounding box center [234, 293] width 1 height 1
checkbox input "true"
click at [247, 358] on label "Aankoper De aankoper" at bounding box center [518, 359] width 562 height 23
click at [235, 340] on input "Aankoper De aankoper" at bounding box center [234, 339] width 1 height 1
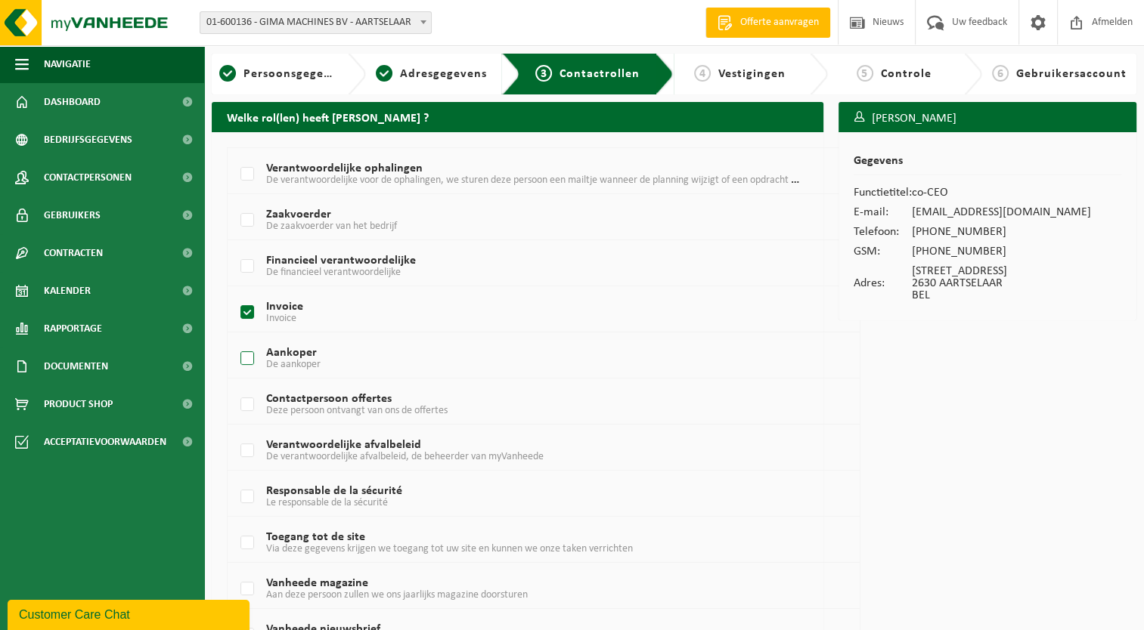
checkbox input "true"
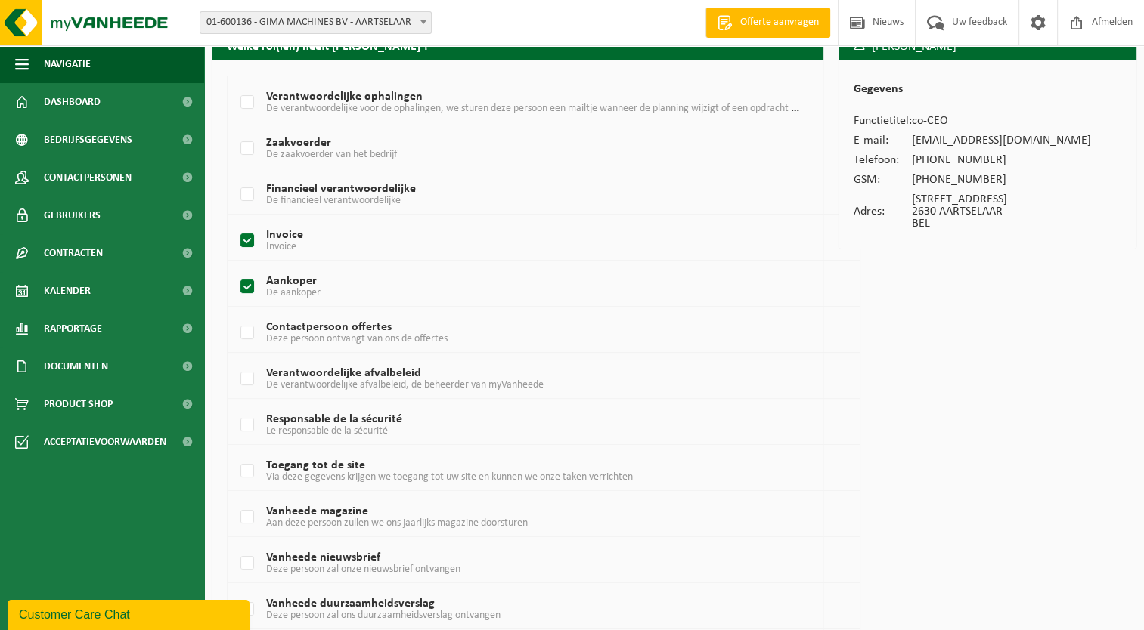
scroll to position [76, 0]
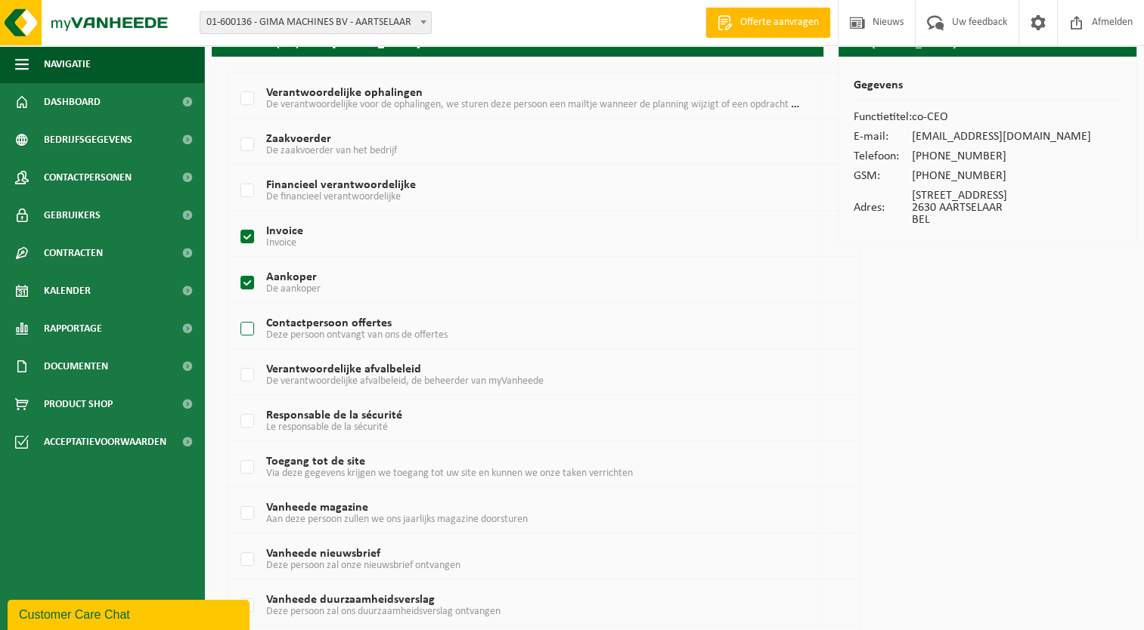
click at [249, 329] on label "Contactpersoon offertes Deze persoon ontvangt van ons de offertes" at bounding box center [518, 329] width 562 height 23
click at [235, 311] on input "Contactpersoon offertes Deze persoon ontvangt van ons de offertes" at bounding box center [234, 310] width 1 height 1
checkbox input "true"
click at [249, 367] on label "Verantwoordelijke afvalbeleid De verantwoordelijke afvalbeleid, de beheerder va…" at bounding box center [518, 375] width 562 height 23
click at [235, 357] on input "Verantwoordelijke afvalbeleid De verantwoordelijke afvalbeleid, de beheerder va…" at bounding box center [234, 356] width 1 height 1
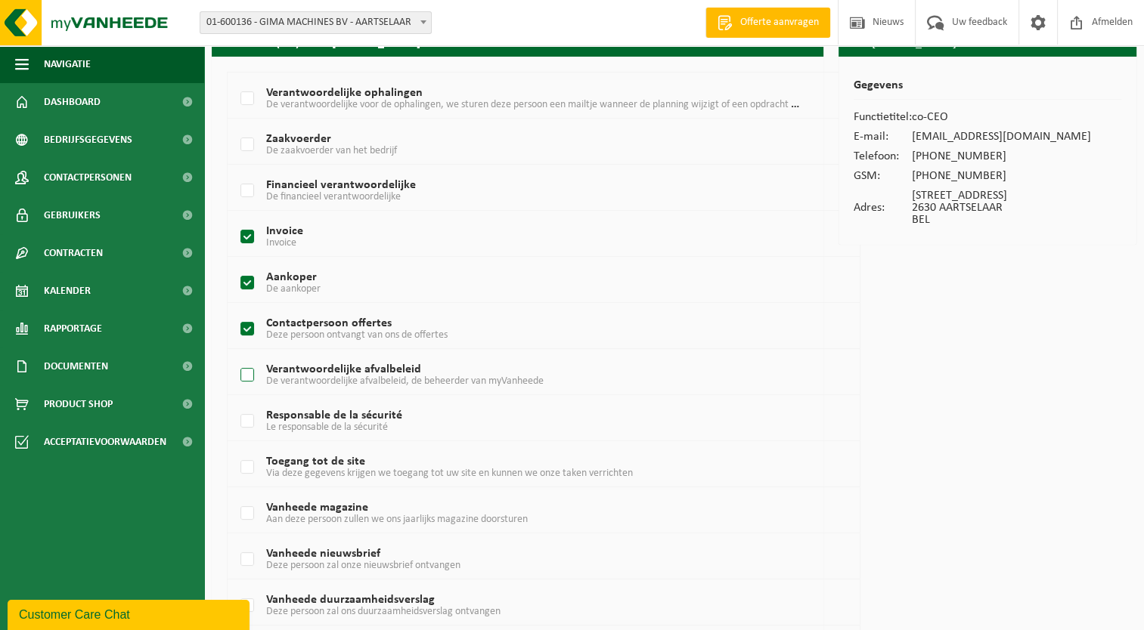
checkbox input "true"
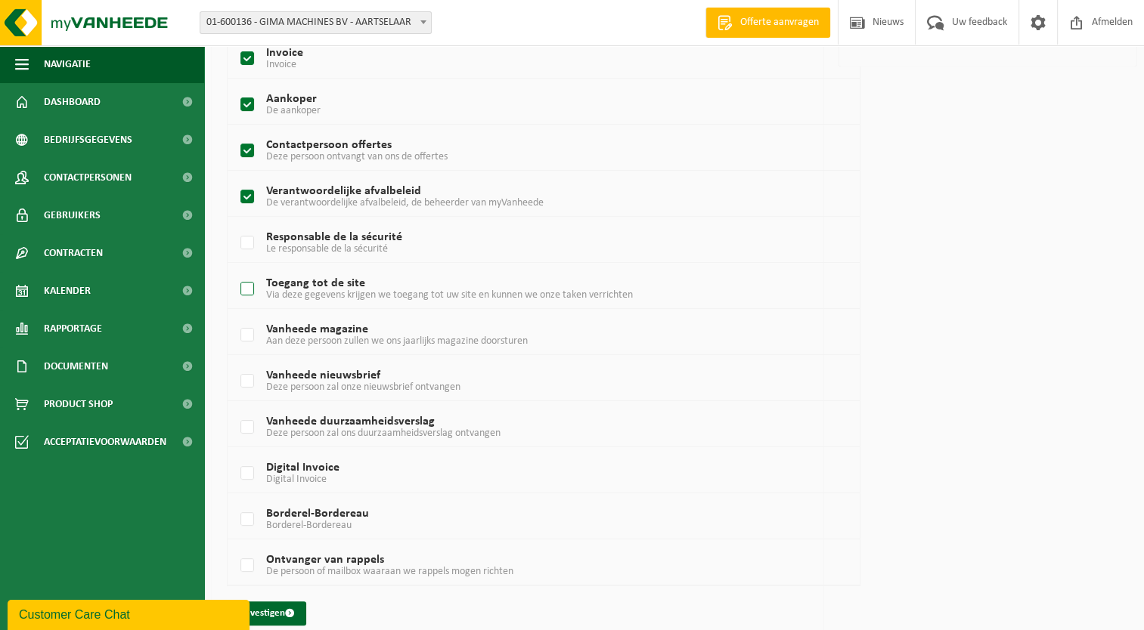
scroll to position [268, 0]
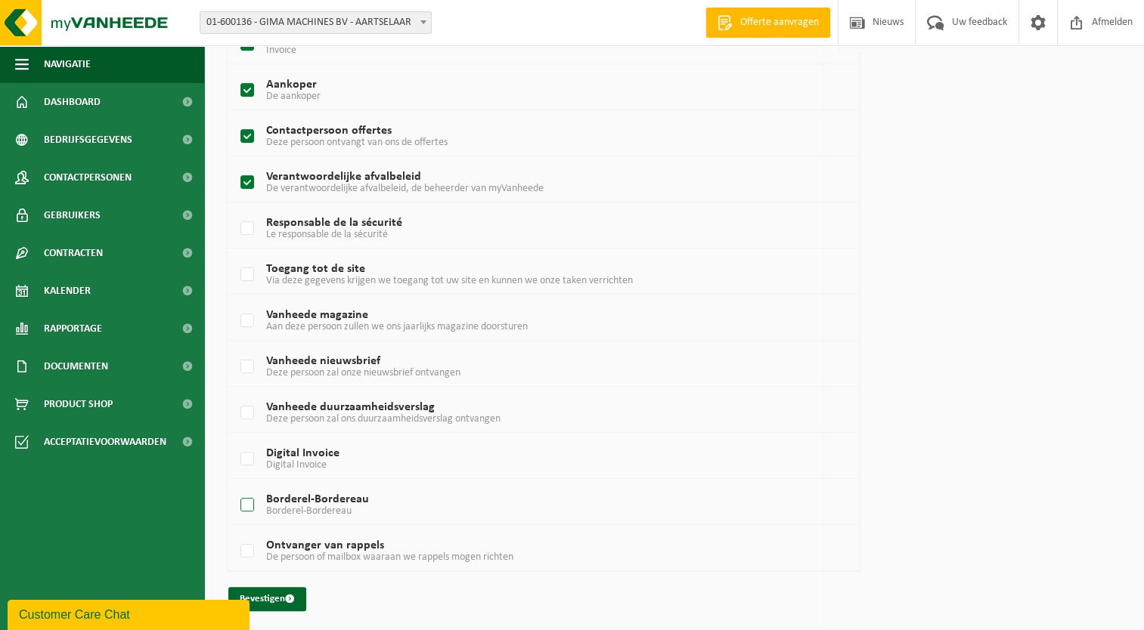
click at [246, 502] on label "Borderel-Bordereau Borderel-Bordereau" at bounding box center [518, 505] width 562 height 23
click at [235, 487] on input "Borderel-Bordereau Borderel-Bordereau" at bounding box center [234, 486] width 1 height 1
checkbox input "true"
click at [247, 456] on label "Digital Invoice Digital Invoice" at bounding box center [518, 459] width 562 height 23
click at [235, 441] on input "Digital Invoice Digital Invoice" at bounding box center [234, 440] width 1 height 1
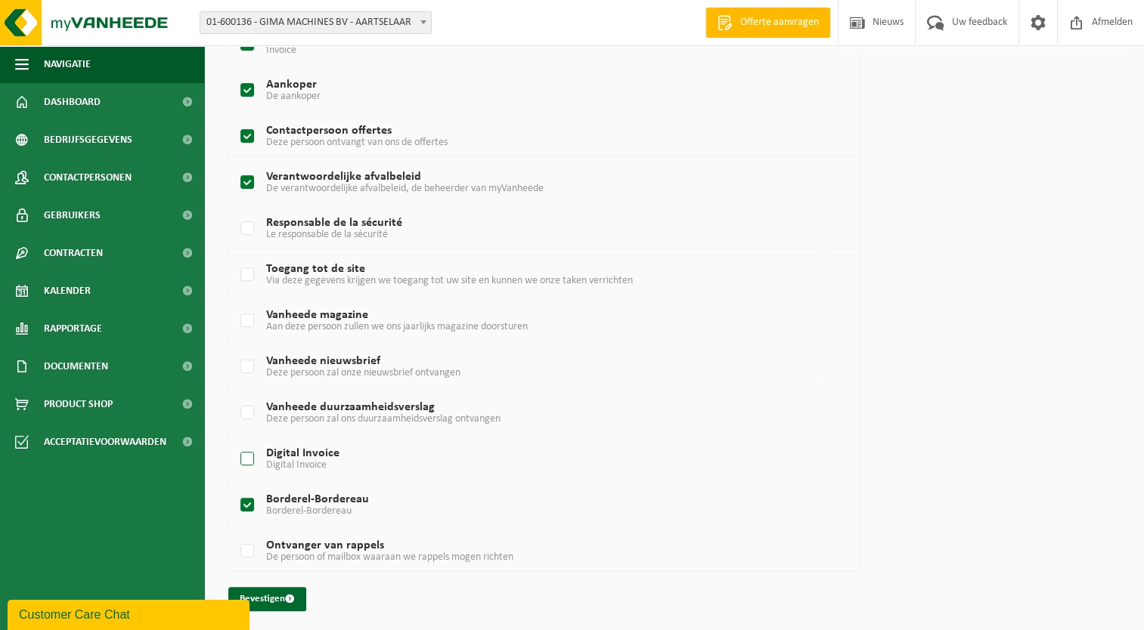
checkbox input "true"
click at [249, 548] on label "Ontvanger van rappels De persoon of mailbox waaraan we rappels mogen richten" at bounding box center [518, 551] width 562 height 23
click at [235, 533] on input "Ontvanger van rappels De persoon of mailbox waaraan we rappels mogen richten" at bounding box center [234, 532] width 1 height 1
checkbox input "true"
click at [277, 597] on button "Bevestigen" at bounding box center [267, 599] width 78 height 24
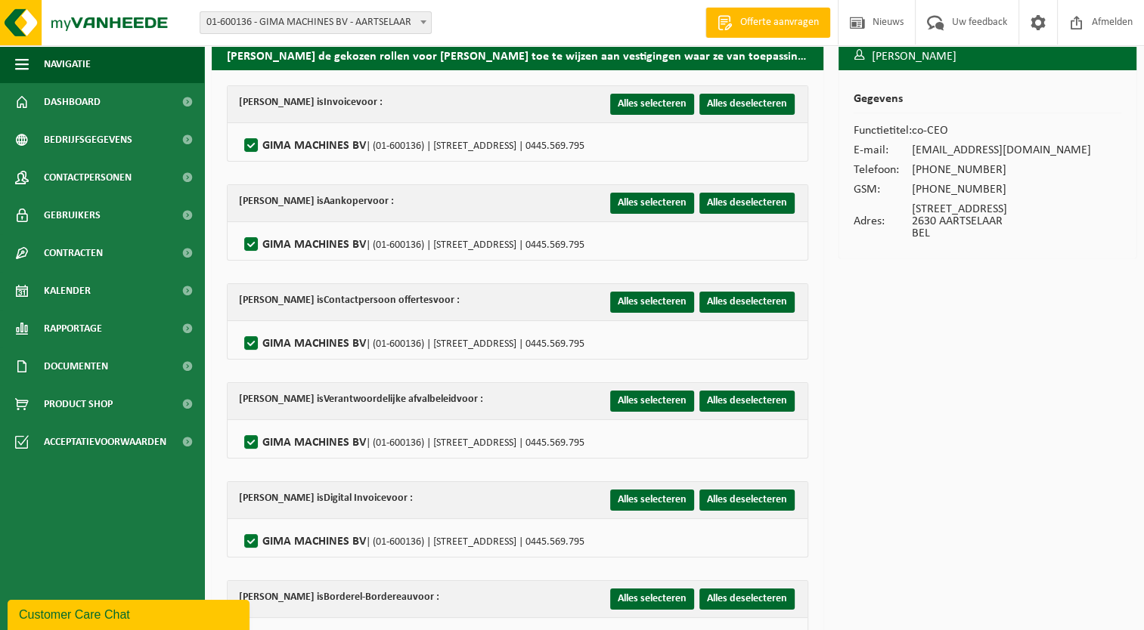
scroll to position [251, 0]
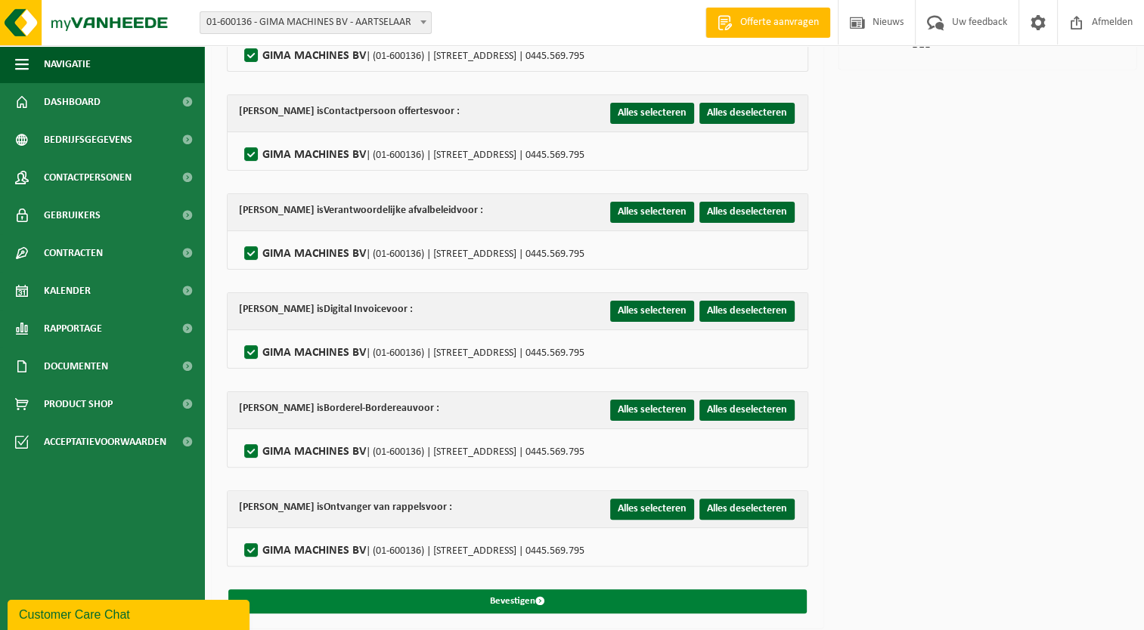
click at [546, 590] on button "Bevestigen" at bounding box center [517, 602] width 578 height 24
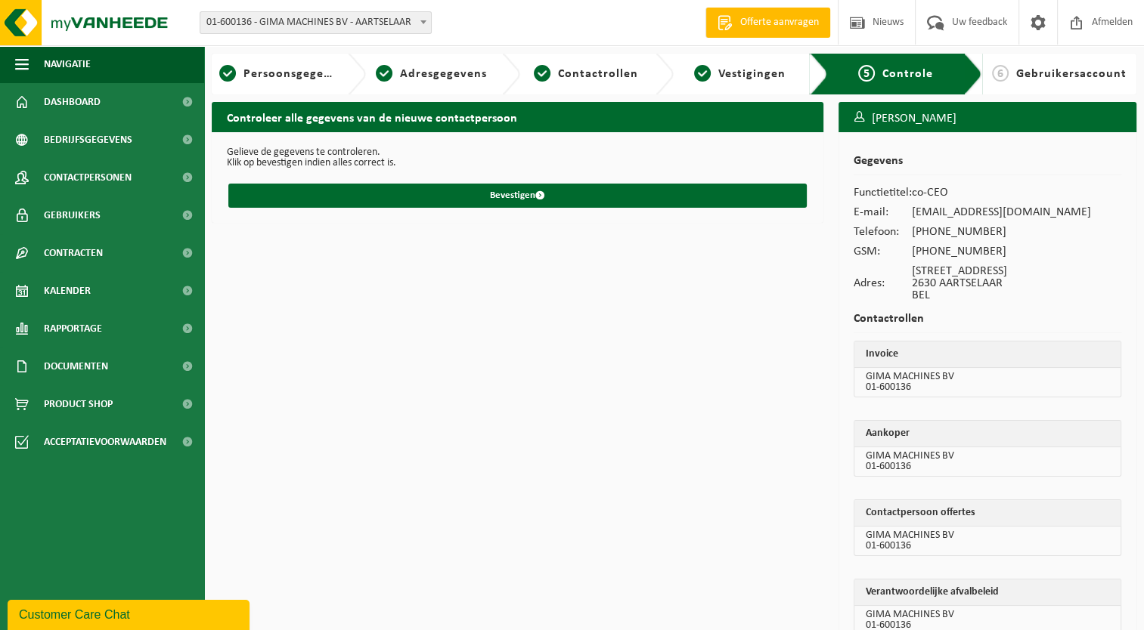
drag, startPoint x: 1026, startPoint y: 364, endPoint x: 758, endPoint y: 348, distance: 268.0
click at [760, 348] on div "Controleer alle gegevens van de nieuwe contactpersoon Gelieve de gegevens te co…" at bounding box center [517, 510] width 627 height 817
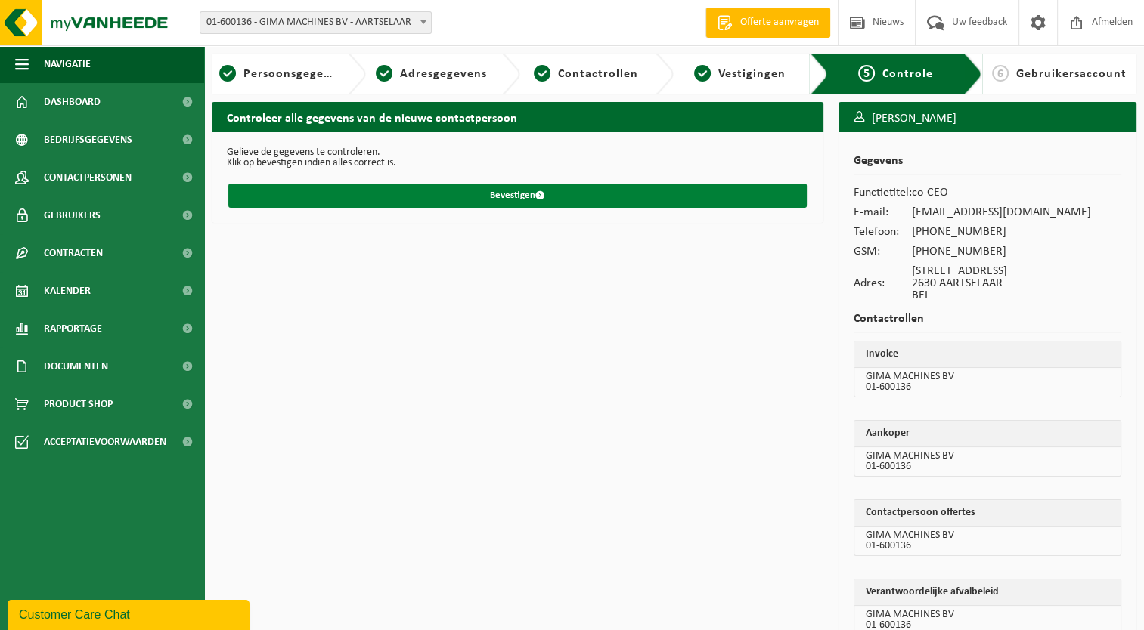
click at [486, 194] on button "Bevestigen" at bounding box center [517, 196] width 578 height 24
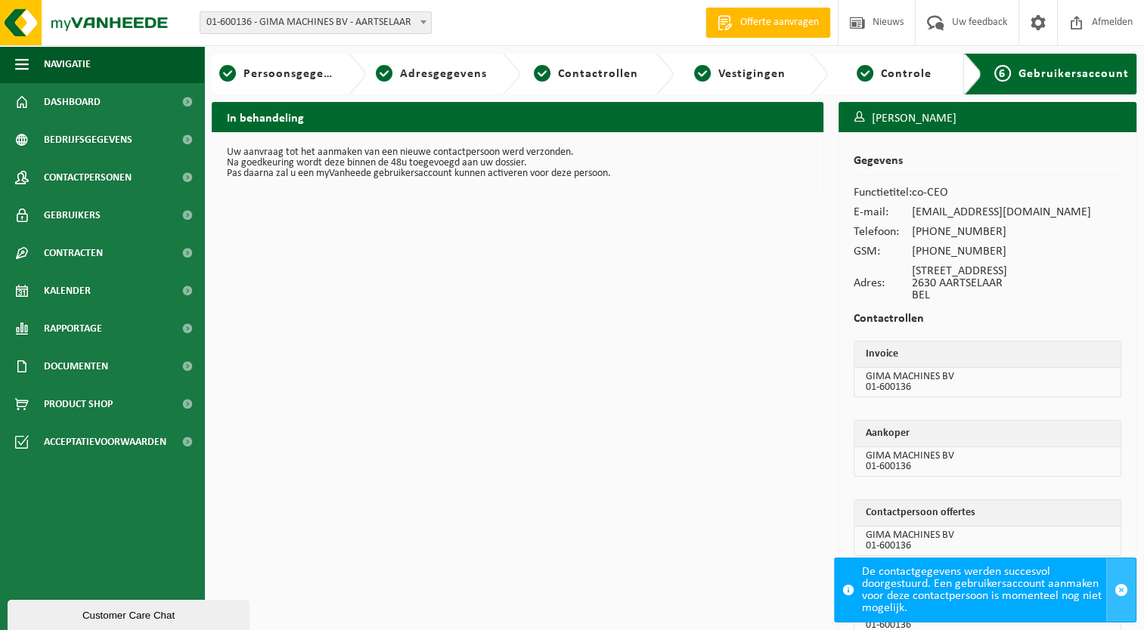
click at [1125, 588] on span "button" at bounding box center [1121, 591] width 14 height 14
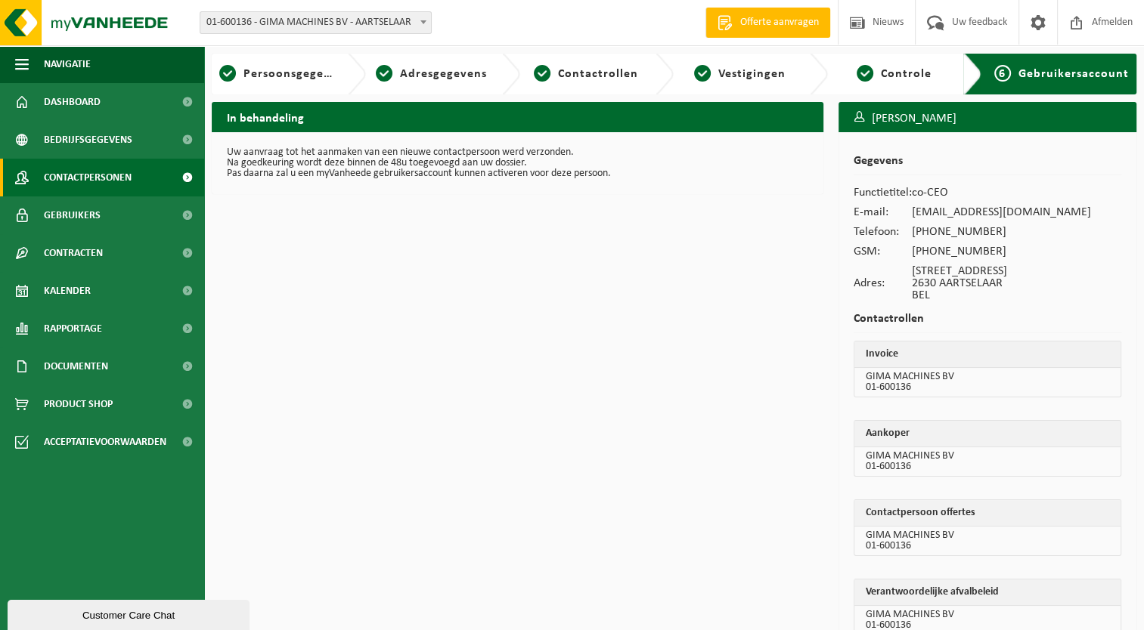
click at [92, 177] on span "Contactpersonen" at bounding box center [88, 178] width 88 height 38
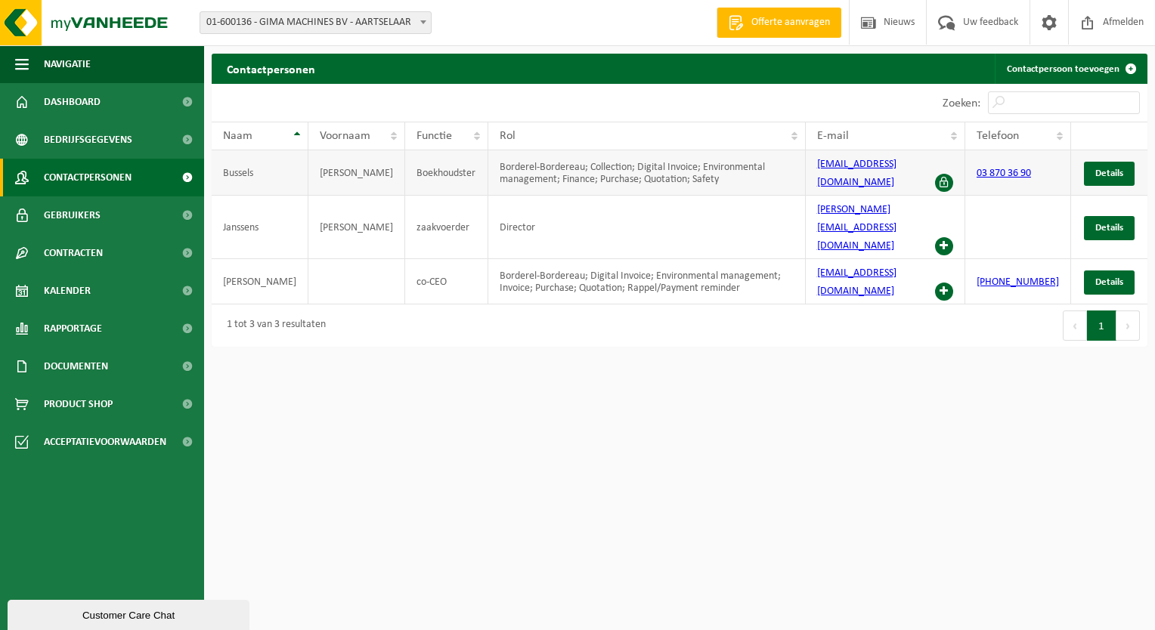
click at [953, 181] on span at bounding box center [944, 183] width 18 height 18
drag, startPoint x: 428, startPoint y: 170, endPoint x: 952, endPoint y: 426, distance: 583.5
click at [933, 465] on html "Vestiging: 01-600136 - GIMA MACHINES BV - AARTSELAAR 01-600136 - GIMA MACHINES …" at bounding box center [577, 315] width 1155 height 630
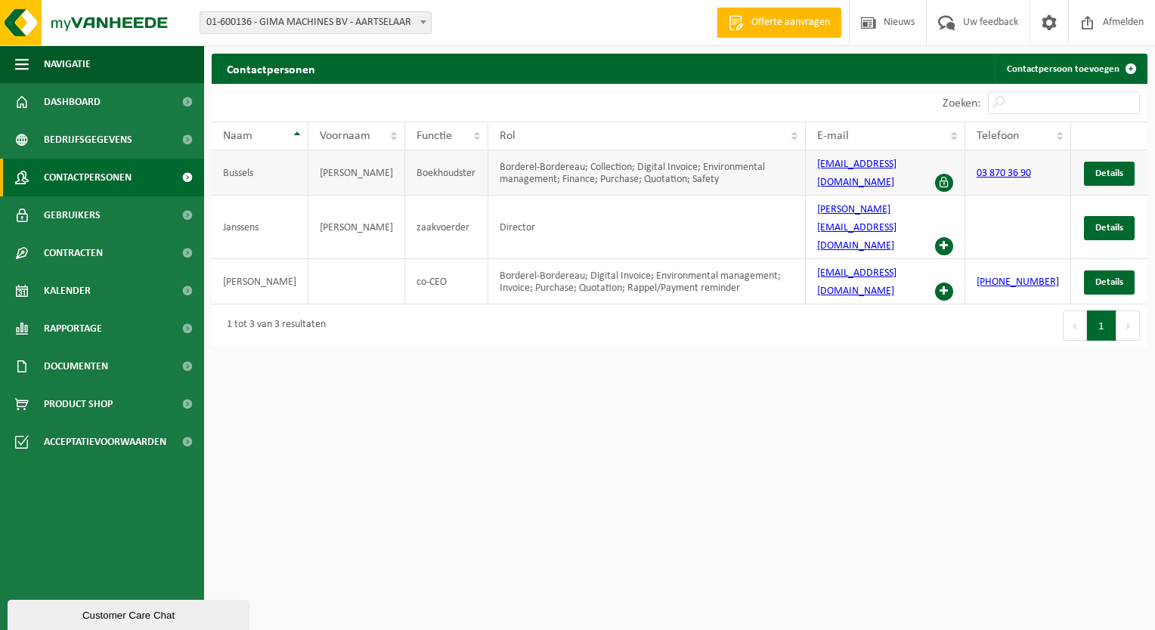
click at [953, 181] on span at bounding box center [944, 183] width 18 height 18
click at [864, 166] on link "[EMAIL_ADDRESS][DOMAIN_NAME]" at bounding box center [856, 173] width 79 height 29
click at [55, 209] on span "Gebruikers" at bounding box center [72, 216] width 57 height 38
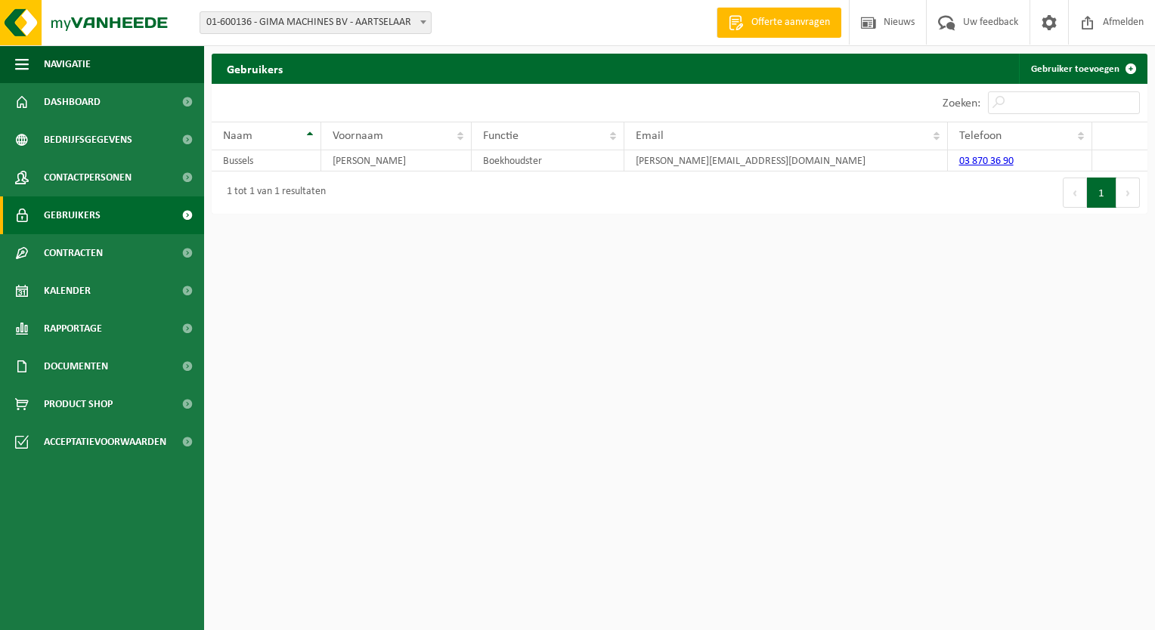
drag, startPoint x: 0, startPoint y: 0, endPoint x: 791, endPoint y: 231, distance: 824.3
click at [783, 236] on html "Vestiging: 01-600136 - GIMA MACHINES BV - AARTSELAAR 01-600136 - GIMA MACHINES …" at bounding box center [577, 315] width 1155 height 630
drag, startPoint x: 671, startPoint y: 291, endPoint x: 571, endPoint y: 259, distance: 104.9
click at [670, 292] on html "Vestiging: 01-600136 - GIMA MACHINES BV - AARTSELAAR 01-600136 - GIMA MACHINES …" at bounding box center [577, 315] width 1155 height 630
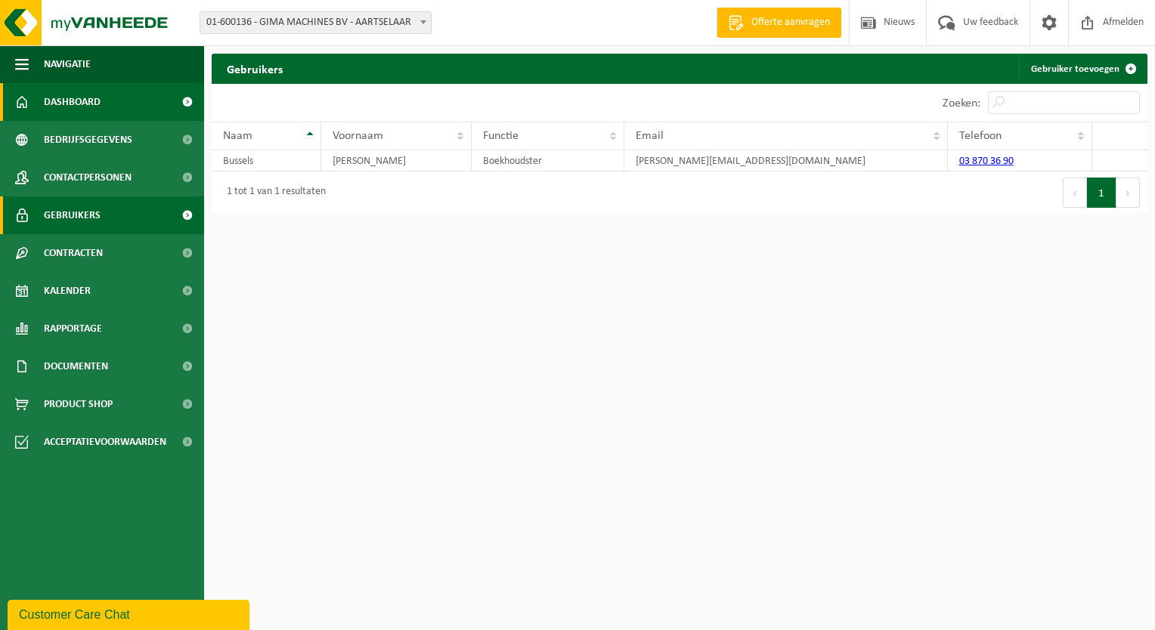
click at [85, 105] on span "Dashboard" at bounding box center [72, 102] width 57 height 38
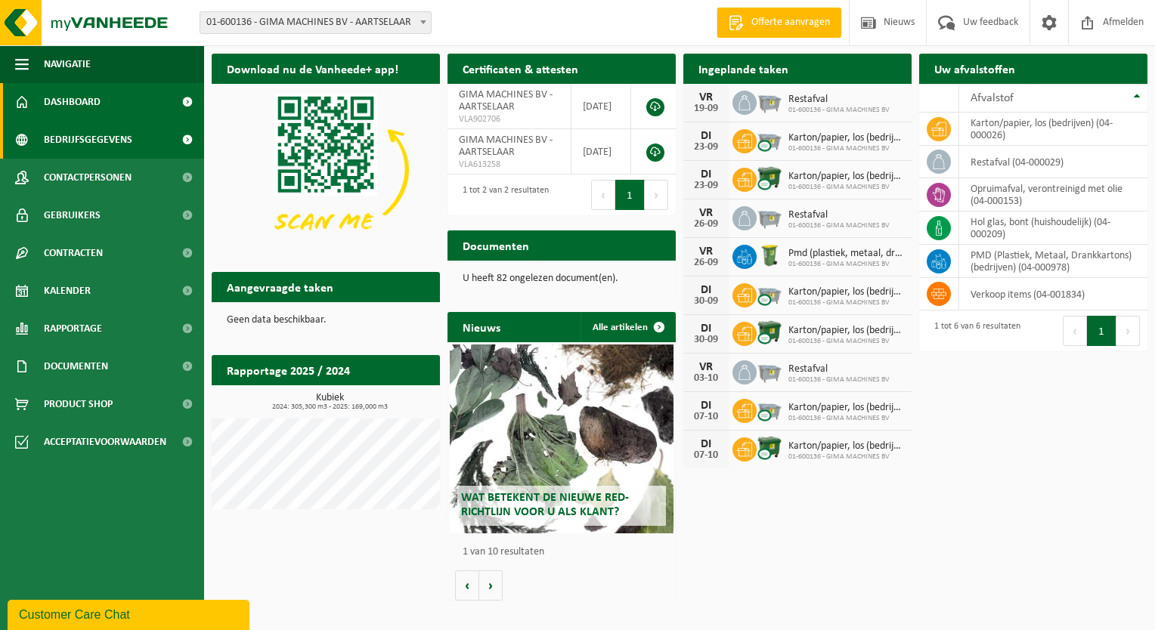
click at [106, 135] on span "Bedrijfsgegevens" at bounding box center [88, 140] width 88 height 38
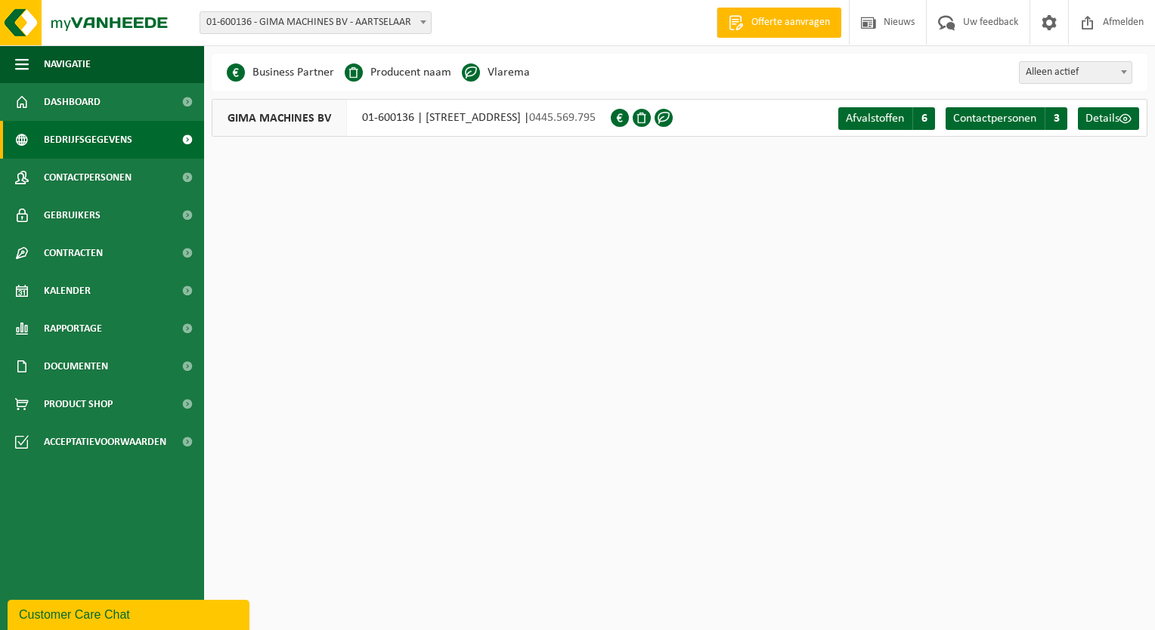
drag, startPoint x: 95, startPoint y: 180, endPoint x: 1063, endPoint y: 215, distance: 968.9
click at [1130, 281] on html "Vestiging: 01-600136 - GIMA MACHINES BV - AARTSELAAR 01-600136 - GIMA MACHINES …" at bounding box center [577, 315] width 1155 height 630
click at [998, 120] on span "Contactpersonen" at bounding box center [994, 119] width 83 height 12
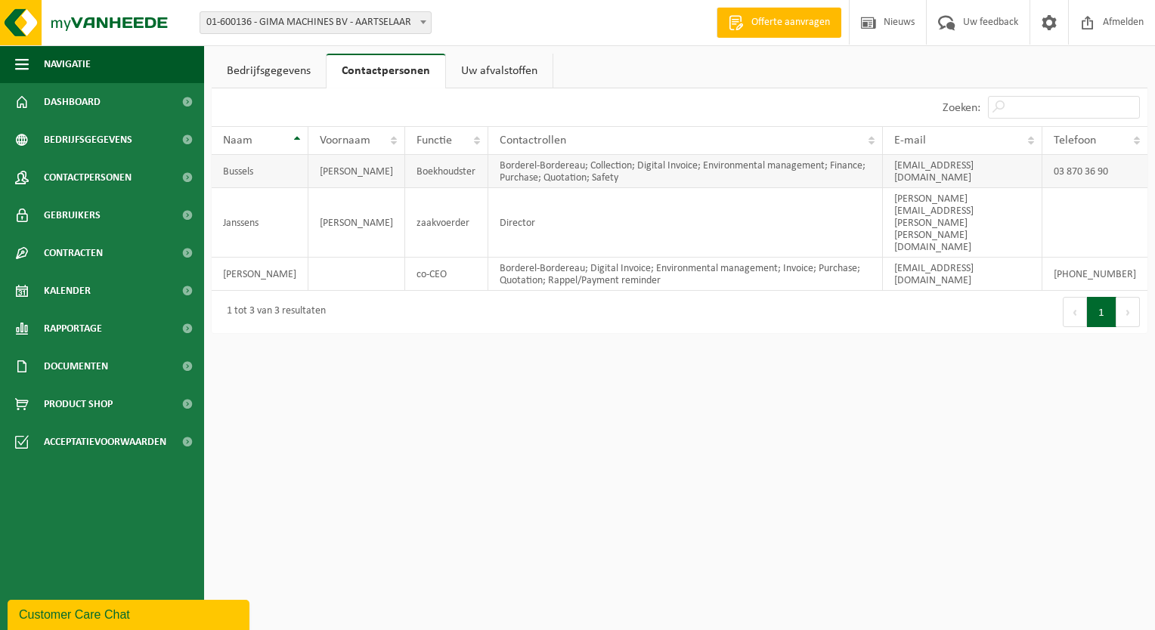
click at [264, 164] on td "Bussels" at bounding box center [260, 171] width 97 height 33
click at [1044, 23] on span at bounding box center [1049, 22] width 23 height 45
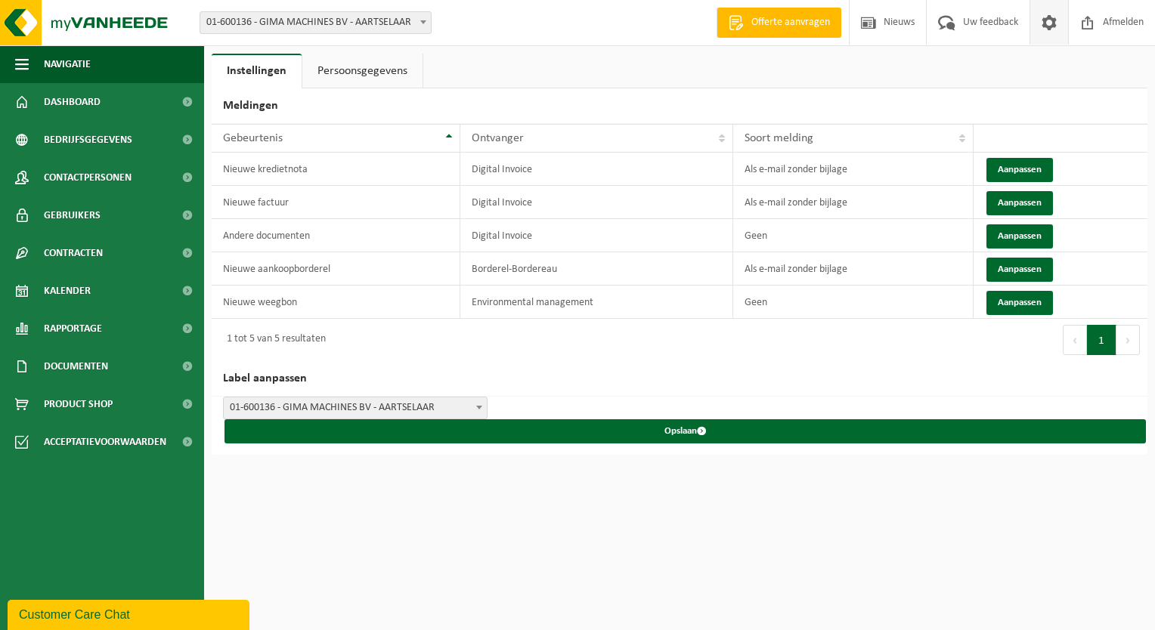
click at [359, 70] on link "Persoonsgegevens" at bounding box center [362, 71] width 120 height 35
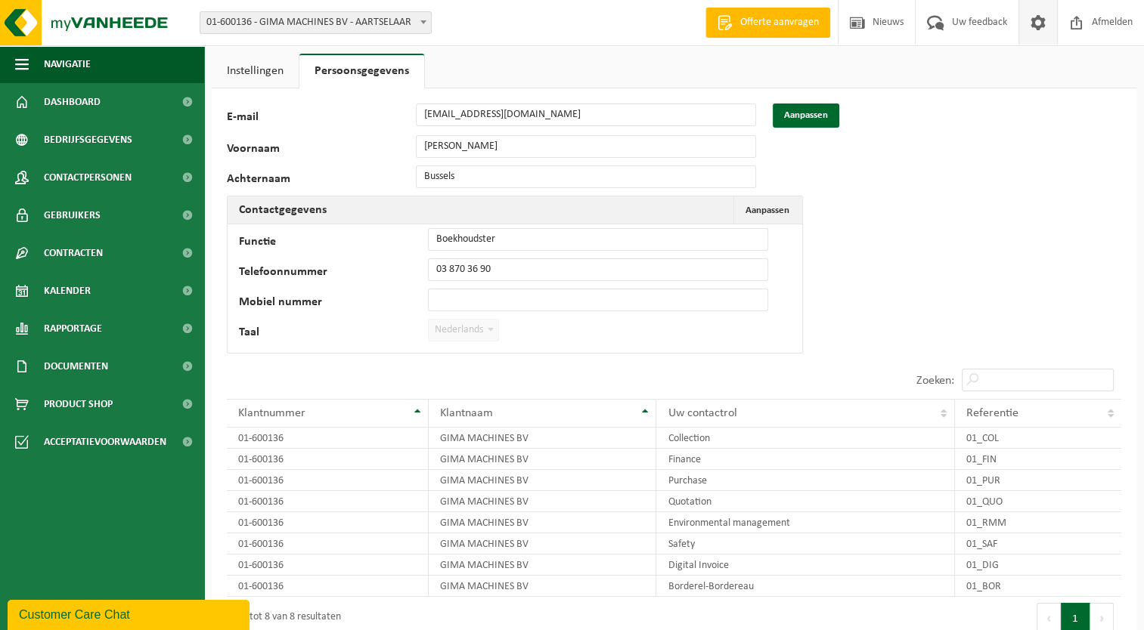
click at [257, 156] on div "Voornaam Brigitte" at bounding box center [499, 146] width 544 height 23
click at [813, 116] on button "Aanpassen" at bounding box center [805, 116] width 67 height 24
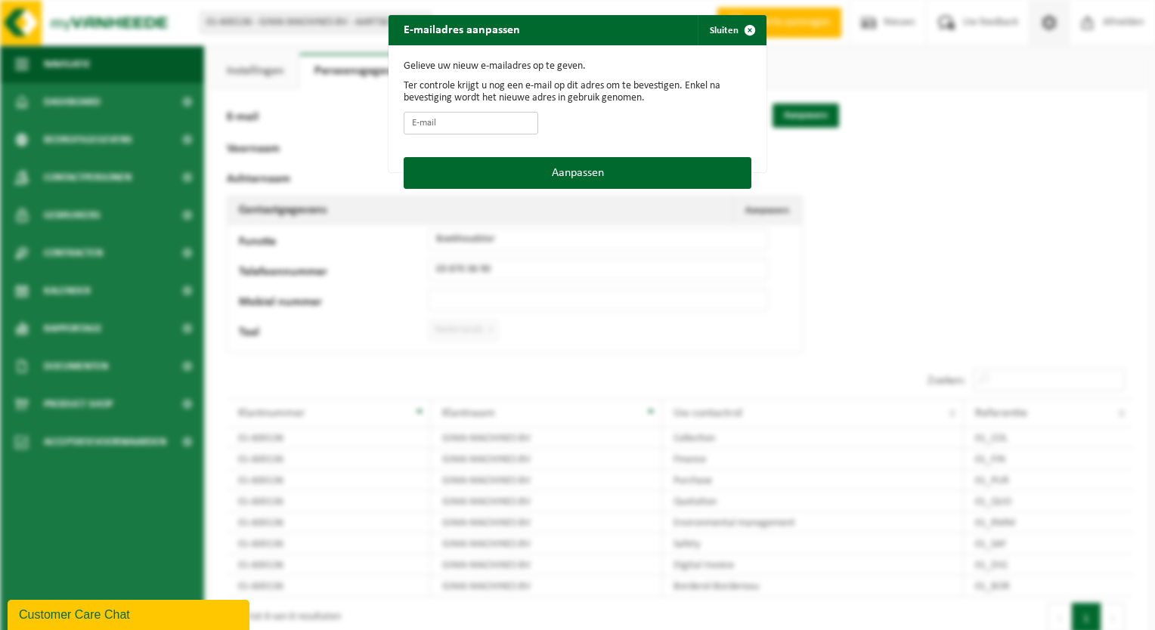
click at [444, 122] on input "E-mail" at bounding box center [471, 123] width 135 height 23
type input "[EMAIL_ADDRESS][DOMAIN_NAME]"
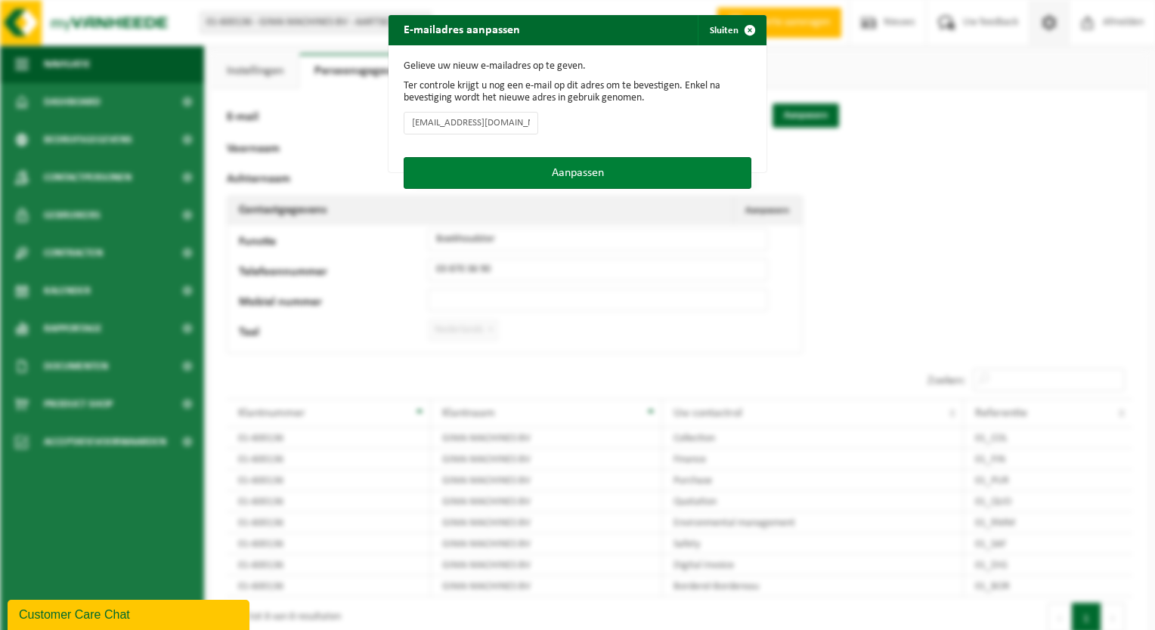
click at [590, 169] on button "Aanpassen" at bounding box center [578, 173] width 348 height 32
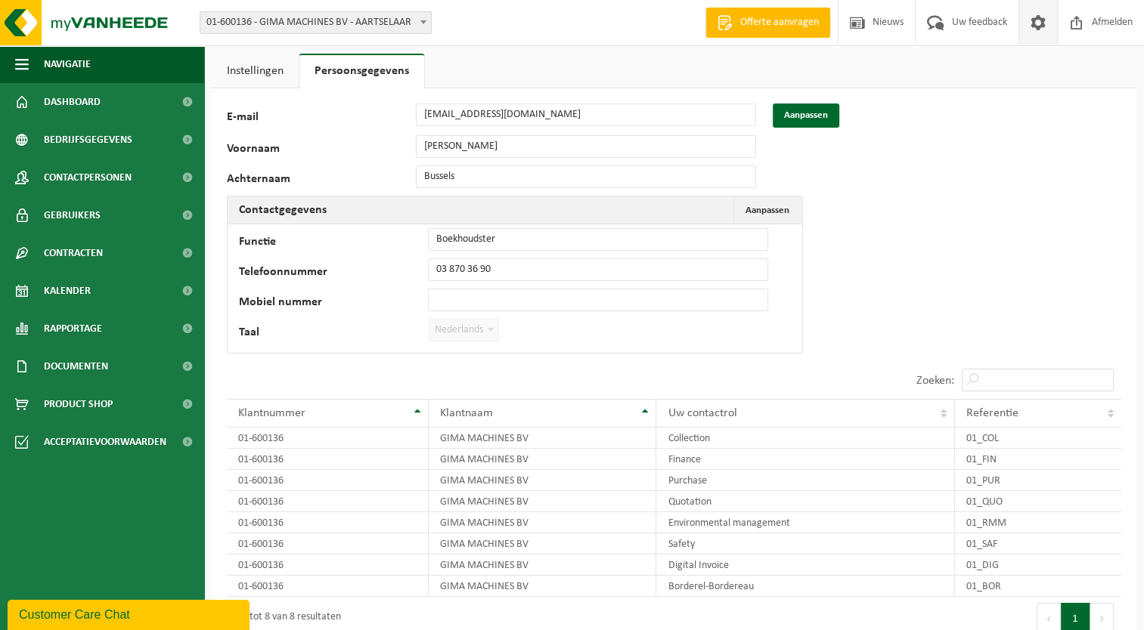
click at [387, 146] on div "Voornaam [PERSON_NAME]" at bounding box center [499, 146] width 544 height 23
drag, startPoint x: 846, startPoint y: 186, endPoint x: 846, endPoint y: 170, distance: 15.9
click at [846, 184] on div "11941 E-mail supplierinvoices@gima-machines.be Aanpassen Voornaam Brigitte Acht…" at bounding box center [674, 406] width 924 height 637
click at [816, 113] on button "Aanpassen" at bounding box center [805, 116] width 67 height 24
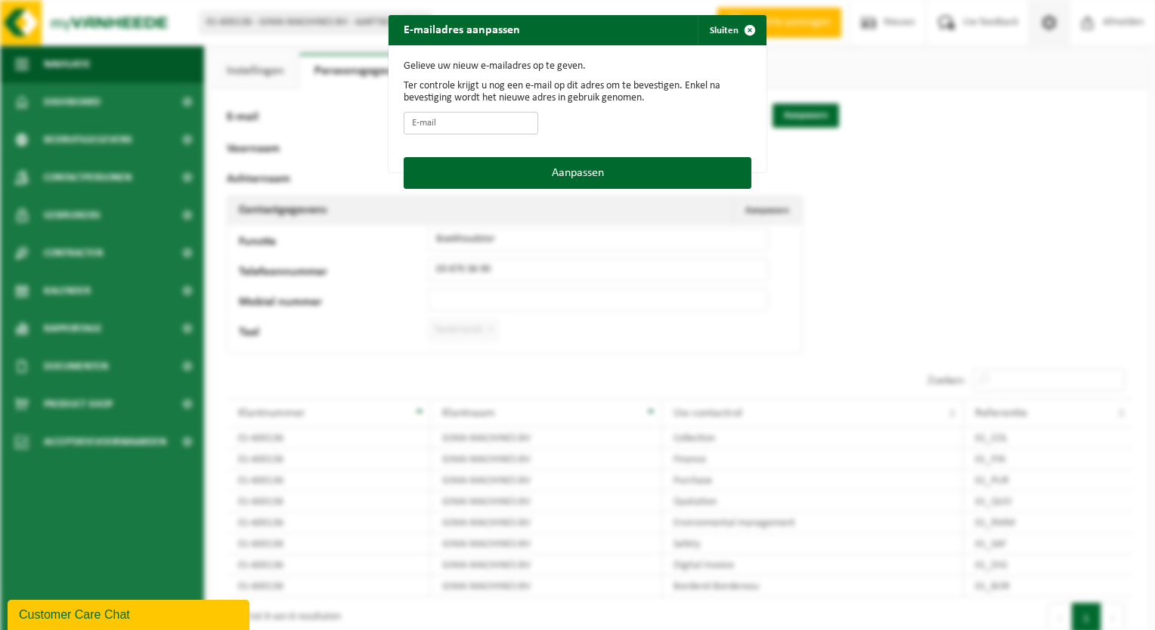
click at [432, 118] on input "E-mail" at bounding box center [471, 123] width 135 height 23
click at [944, 152] on div "E-mailadres aanpassen Sluiten Gelieve uw nieuw e-mailadres op te geven. Ter con…" at bounding box center [577, 315] width 1155 height 630
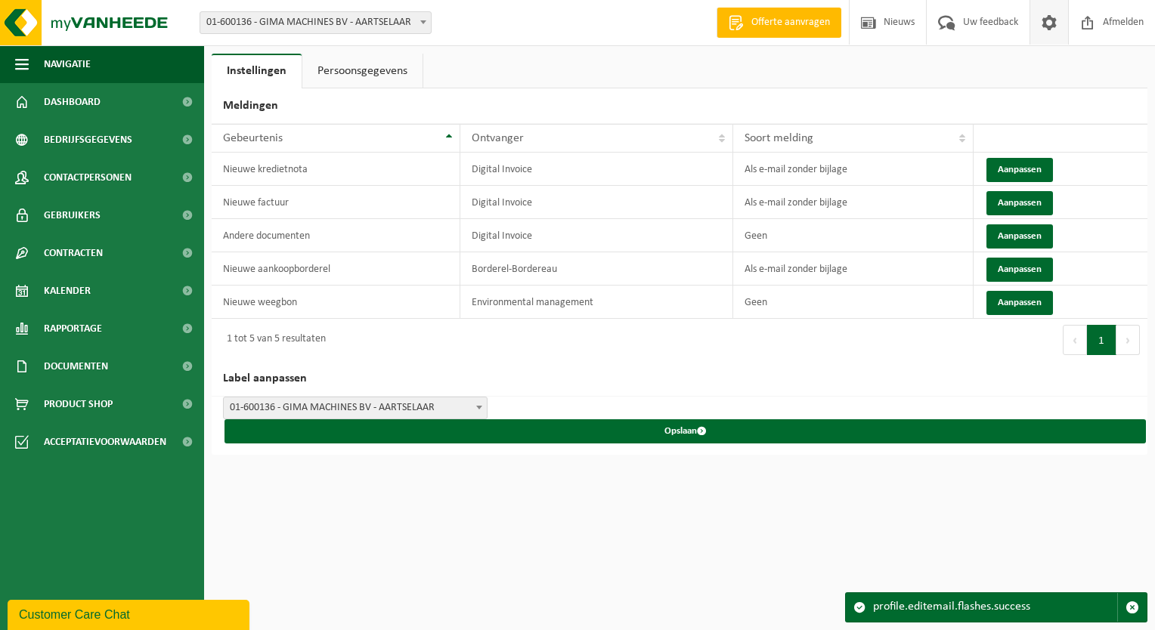
click at [382, 67] on link "Persoonsgegevens" at bounding box center [362, 71] width 120 height 35
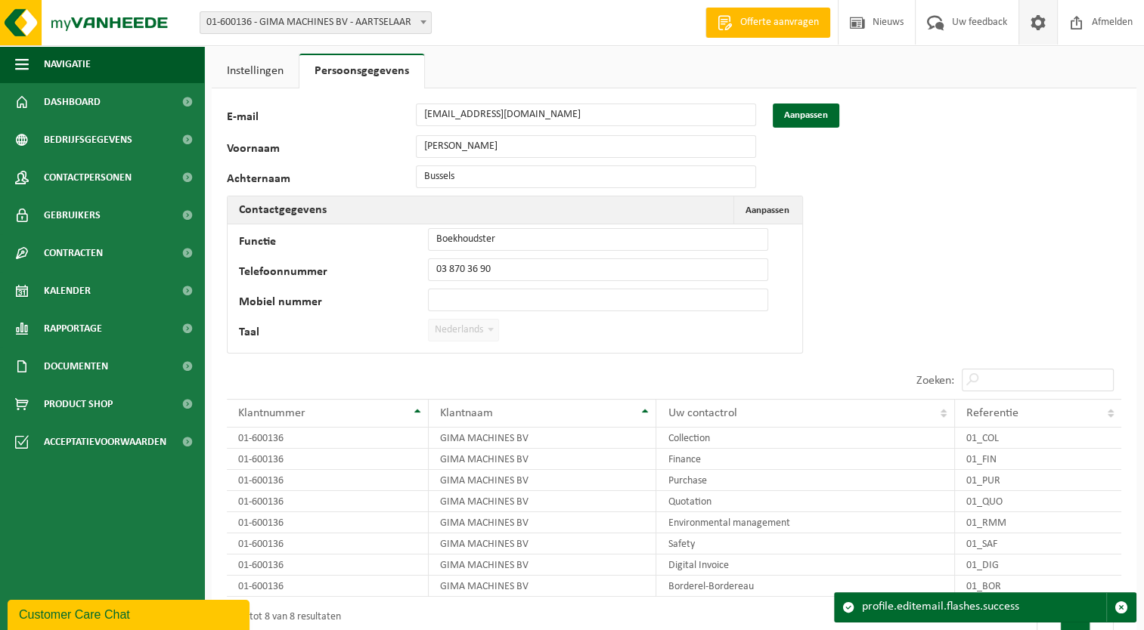
click at [412, 125] on div "E-mail [PERSON_NAME][EMAIL_ADDRESS][DOMAIN_NAME] Aanpassen" at bounding box center [534, 116] width 614 height 24
click at [399, 144] on div "Voornaam [PERSON_NAME]" at bounding box center [499, 146] width 544 height 23
click at [808, 124] on button "Aanpassen" at bounding box center [805, 116] width 67 height 24
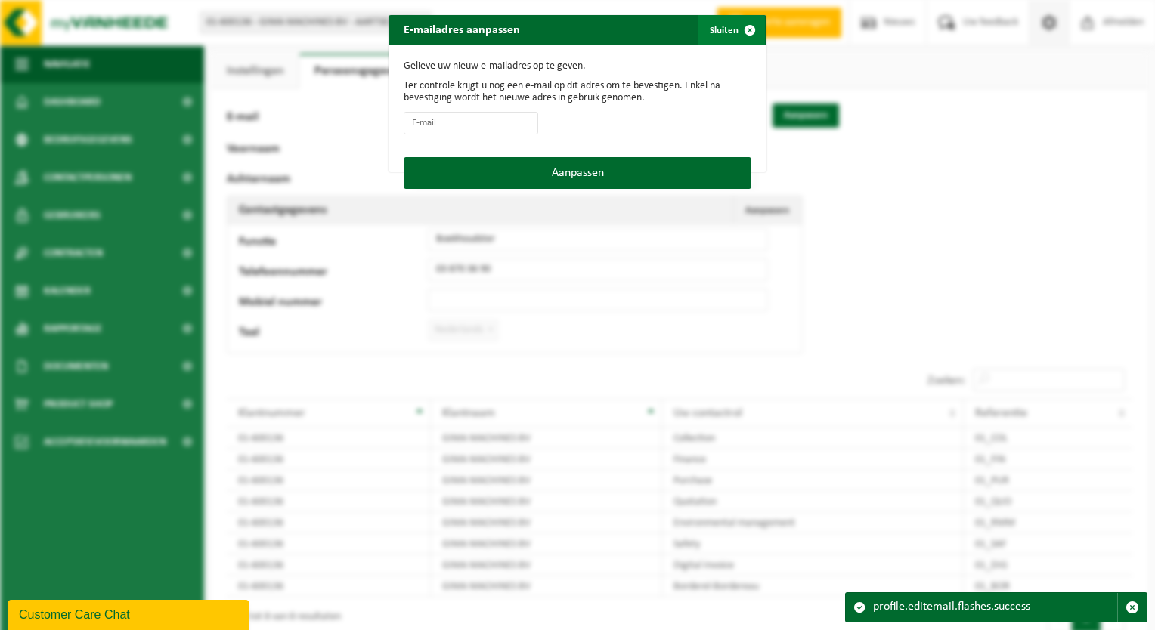
click at [745, 28] on span "button" at bounding box center [750, 30] width 30 height 30
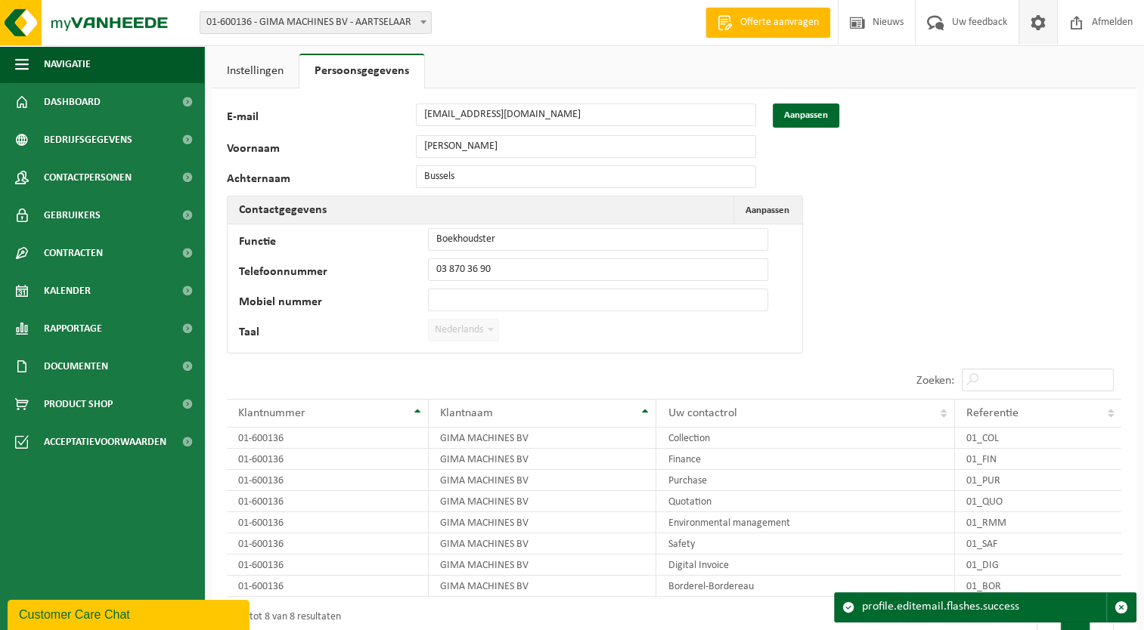
click at [243, 71] on link "Instellingen" at bounding box center [255, 71] width 87 height 35
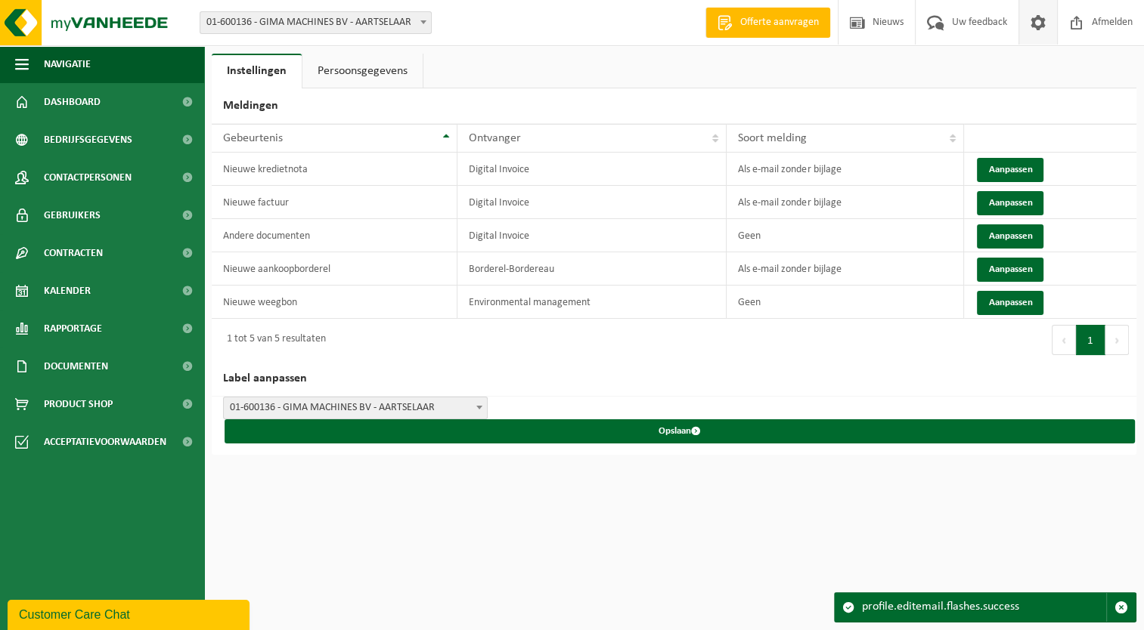
drag, startPoint x: 813, startPoint y: 143, endPoint x: 618, endPoint y: 323, distance: 265.9
click at [618, 323] on div "1 tot 5 van 5 resultaten" at bounding box center [443, 340] width 463 height 42
click at [94, 222] on span "Gebruikers" at bounding box center [72, 216] width 57 height 38
